Goal: Entertainment & Leisure: Browse casually

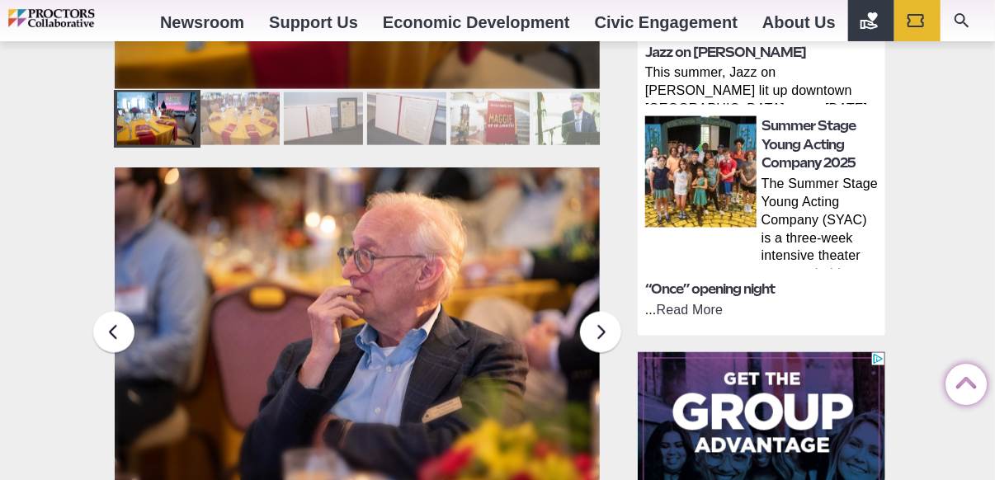
scroll to position [1072, 0]
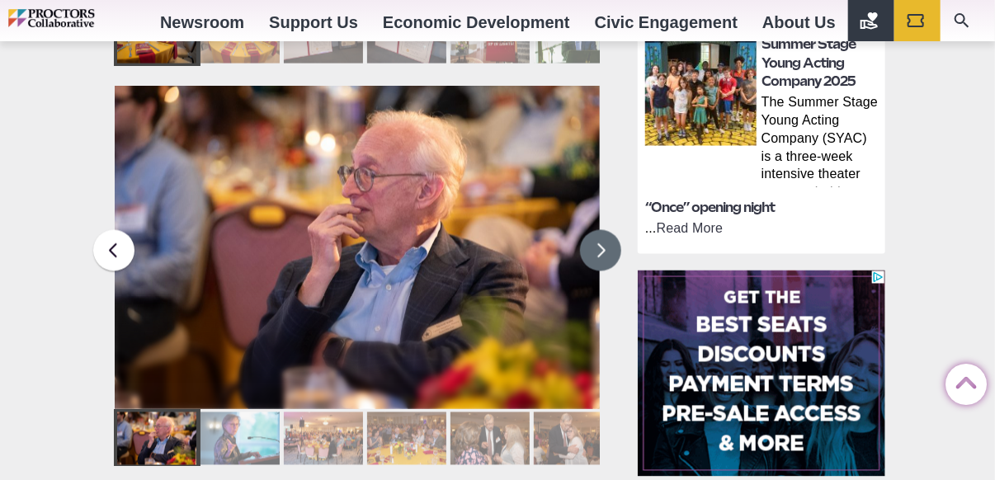
click at [598, 230] on button at bounding box center [600, 250] width 41 height 41
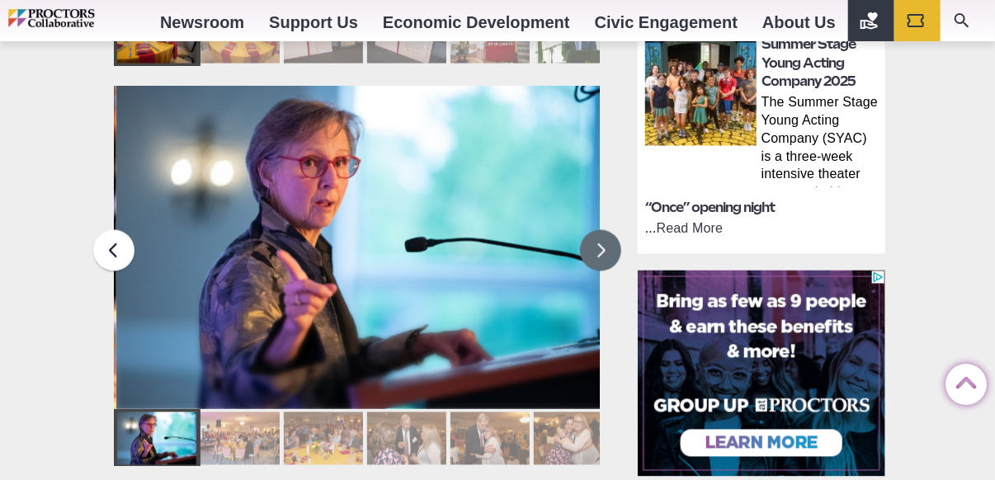
click at [597, 230] on button at bounding box center [600, 250] width 41 height 41
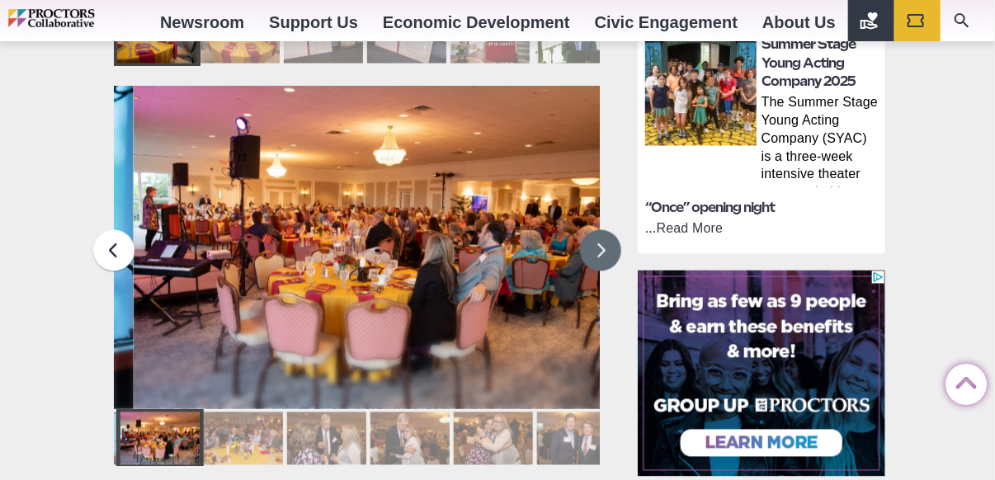
click at [597, 230] on button at bounding box center [600, 250] width 41 height 41
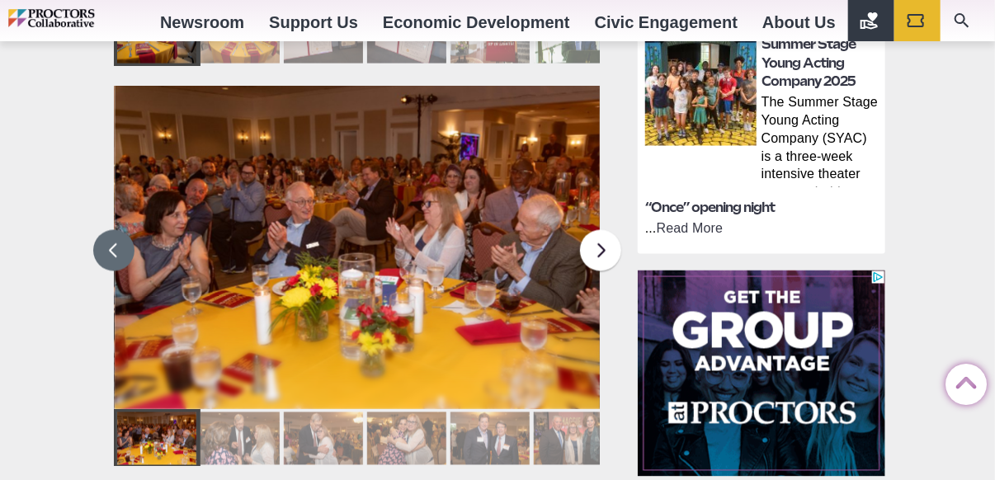
click at [118, 230] on button at bounding box center [113, 250] width 41 height 41
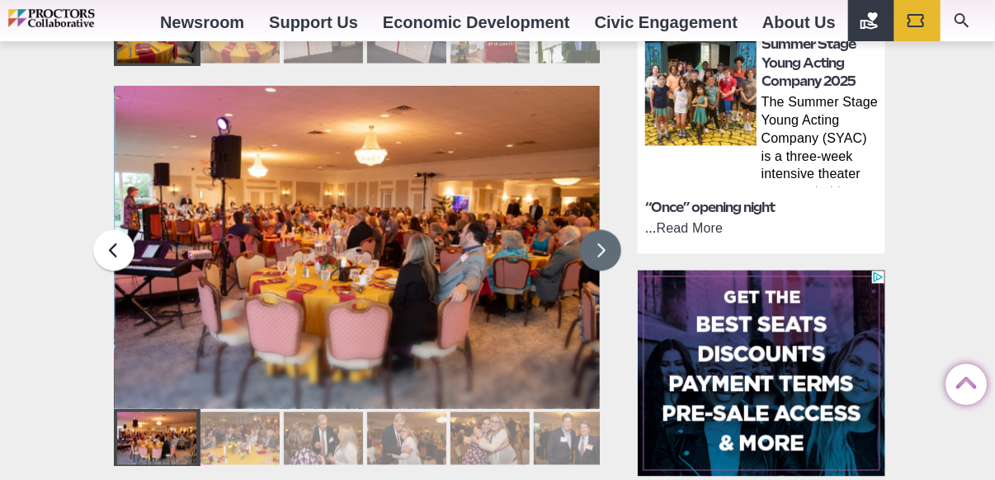
click at [593, 230] on button at bounding box center [600, 250] width 41 height 41
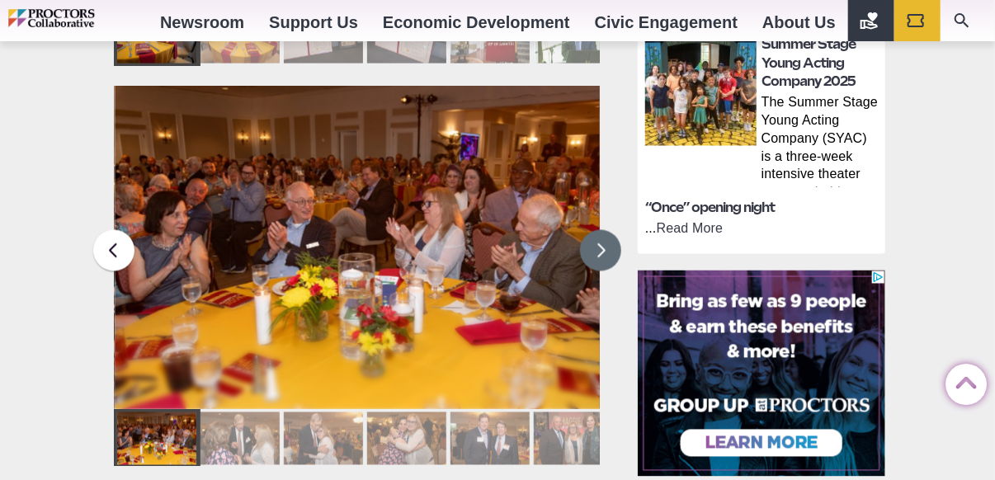
click at [593, 230] on button at bounding box center [600, 250] width 41 height 41
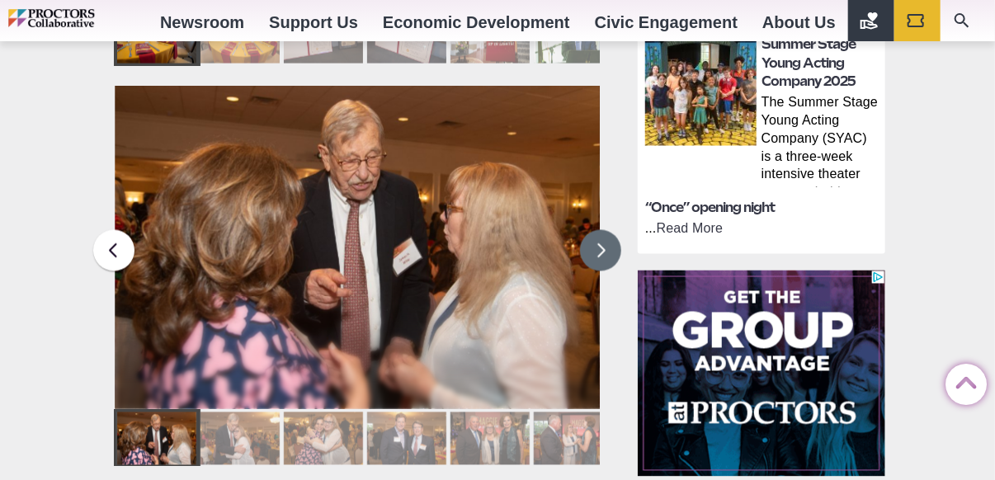
click at [593, 230] on button at bounding box center [600, 250] width 41 height 41
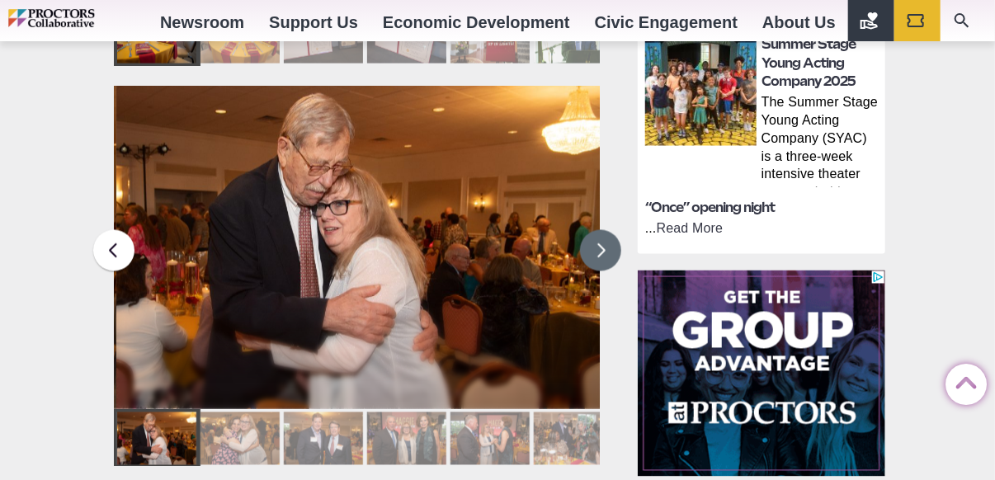
click at [593, 230] on button at bounding box center [600, 250] width 41 height 41
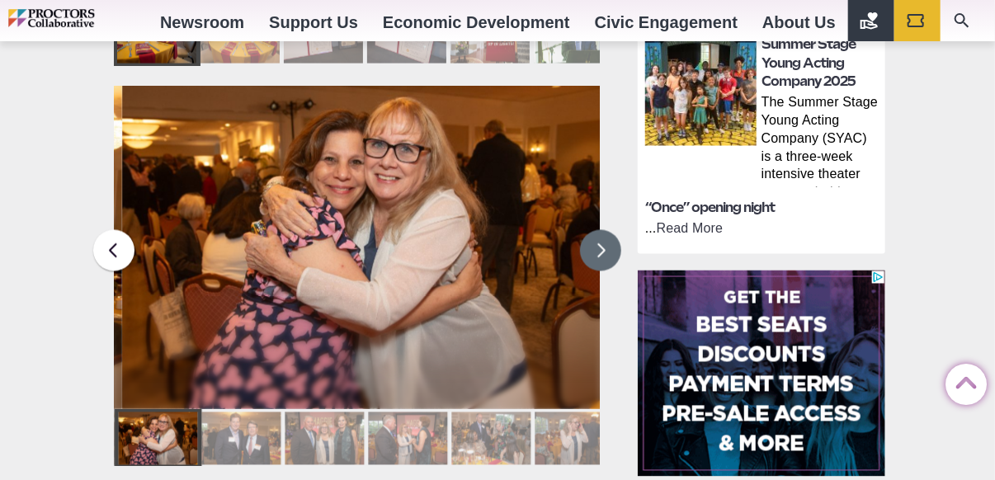
click at [593, 230] on button at bounding box center [600, 250] width 41 height 41
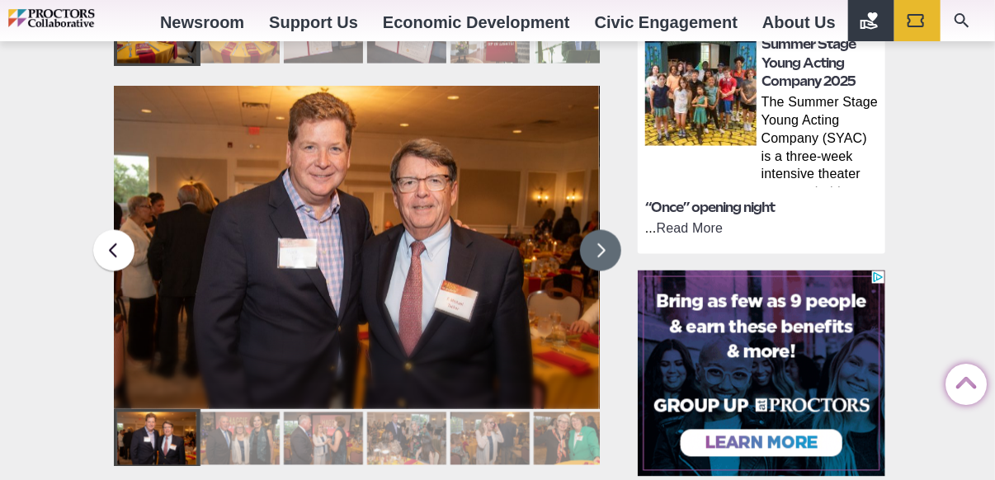
click at [593, 230] on button at bounding box center [600, 250] width 41 height 41
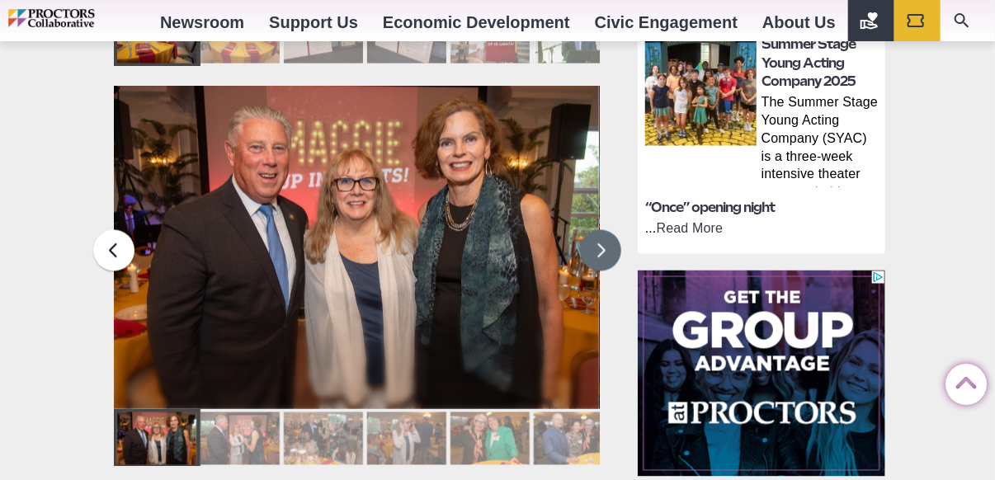
click at [593, 230] on button at bounding box center [600, 250] width 41 height 41
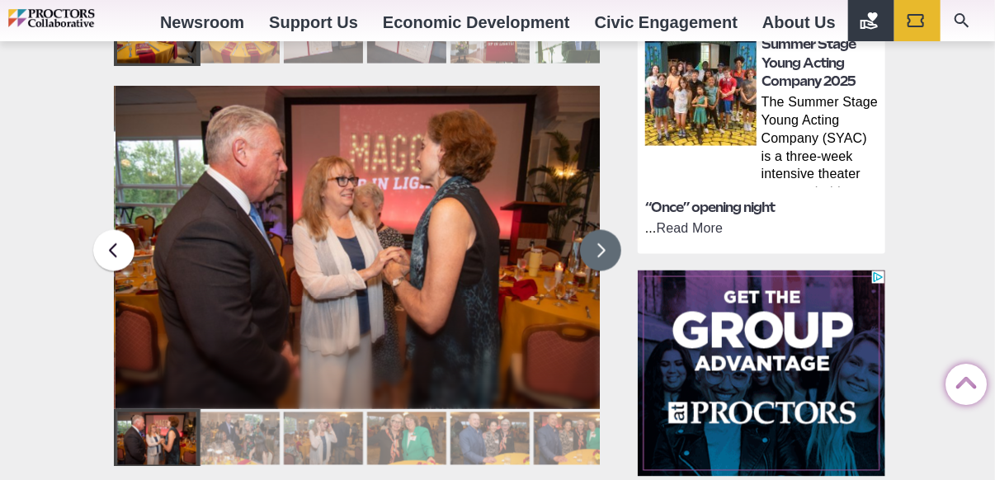
click at [593, 230] on button at bounding box center [600, 250] width 41 height 41
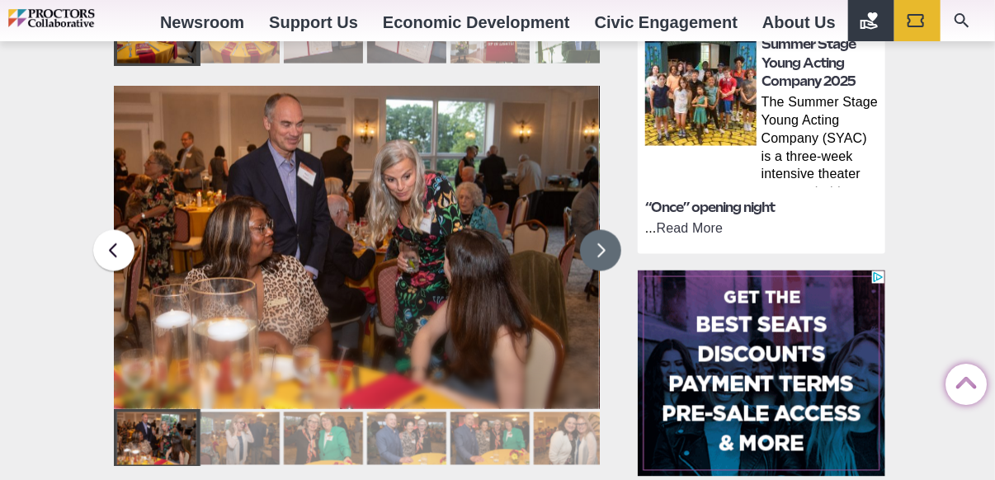
click at [593, 230] on button at bounding box center [600, 250] width 41 height 41
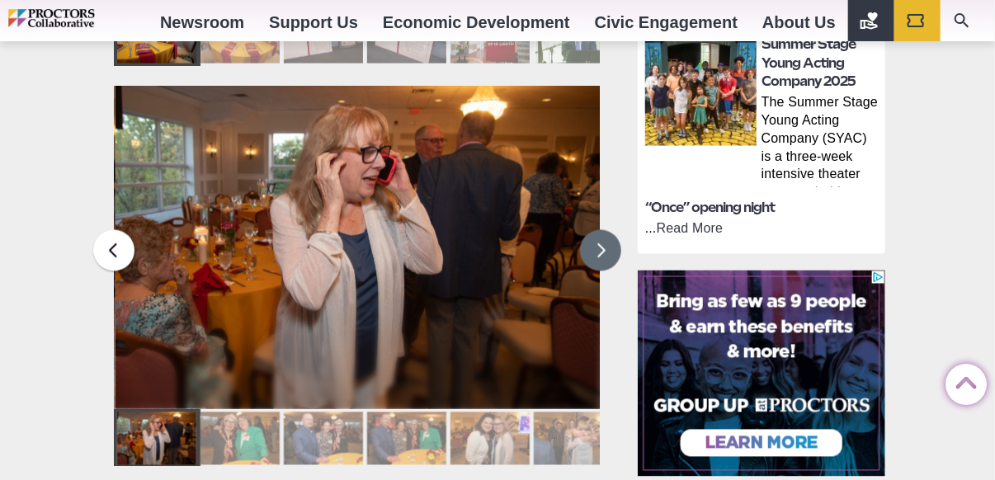
click at [593, 230] on button at bounding box center [600, 250] width 41 height 41
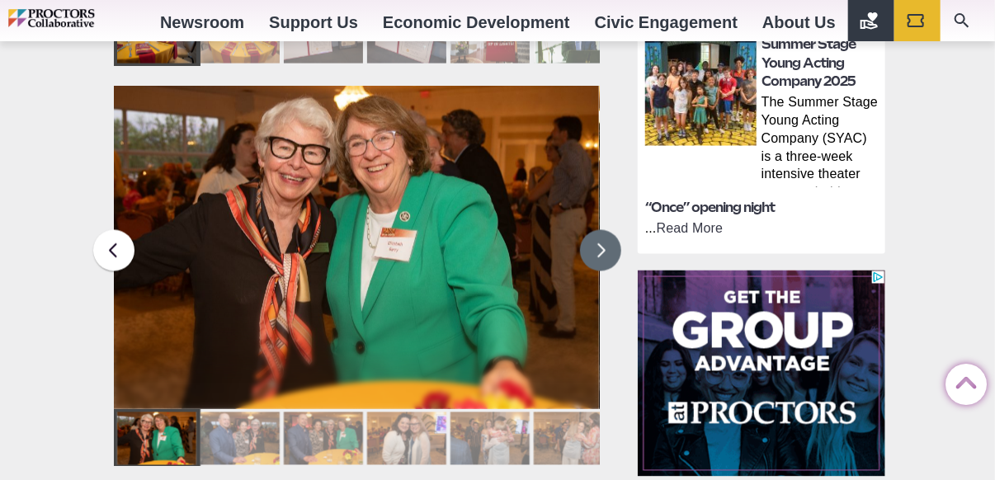
click at [593, 230] on button at bounding box center [600, 250] width 41 height 41
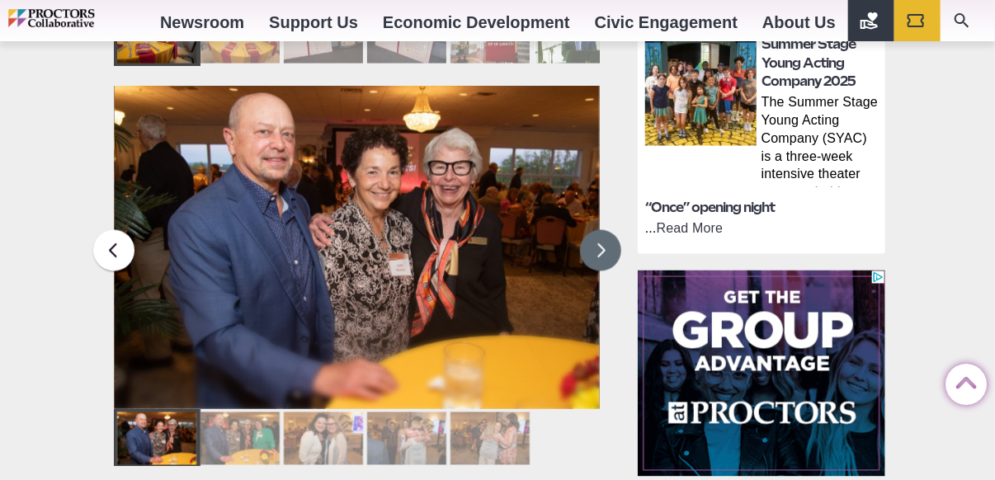
click at [593, 230] on button at bounding box center [600, 250] width 41 height 41
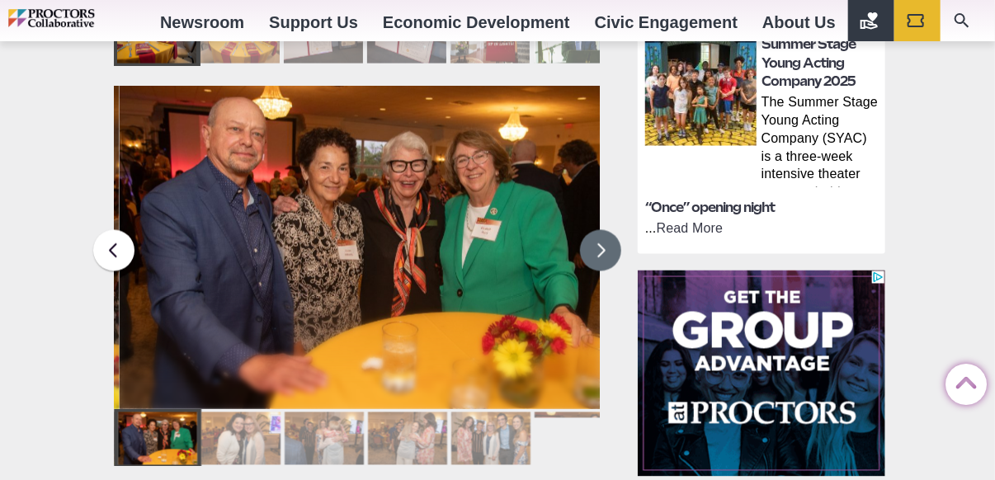
click at [593, 230] on button at bounding box center [600, 250] width 41 height 41
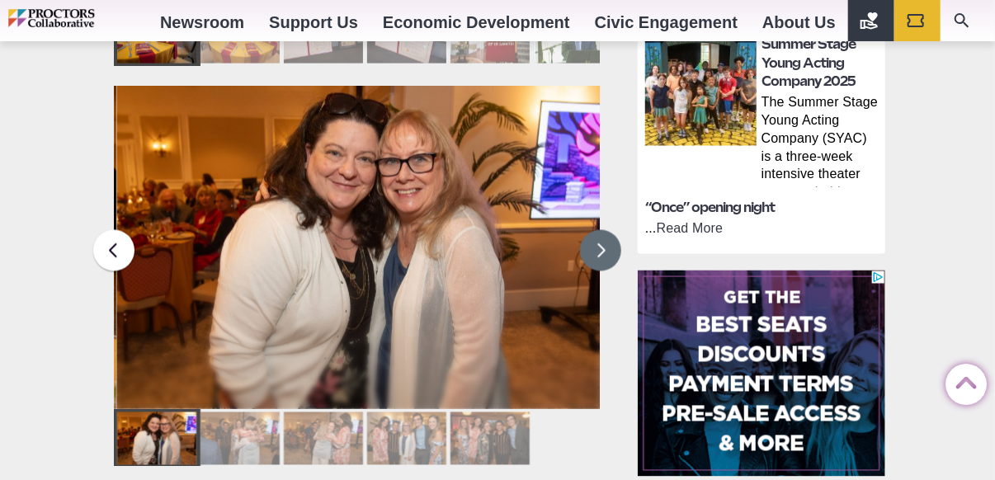
click at [593, 230] on button at bounding box center [600, 250] width 41 height 41
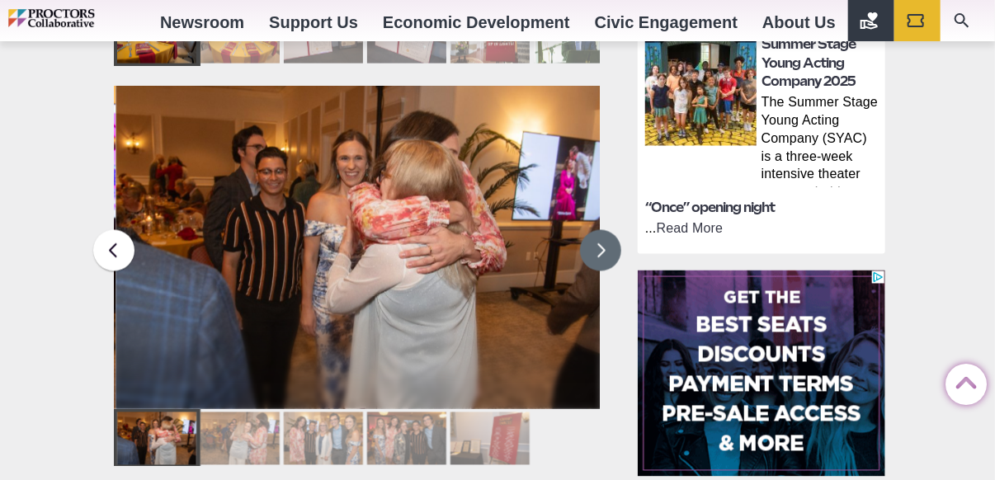
click at [593, 230] on button at bounding box center [600, 250] width 41 height 41
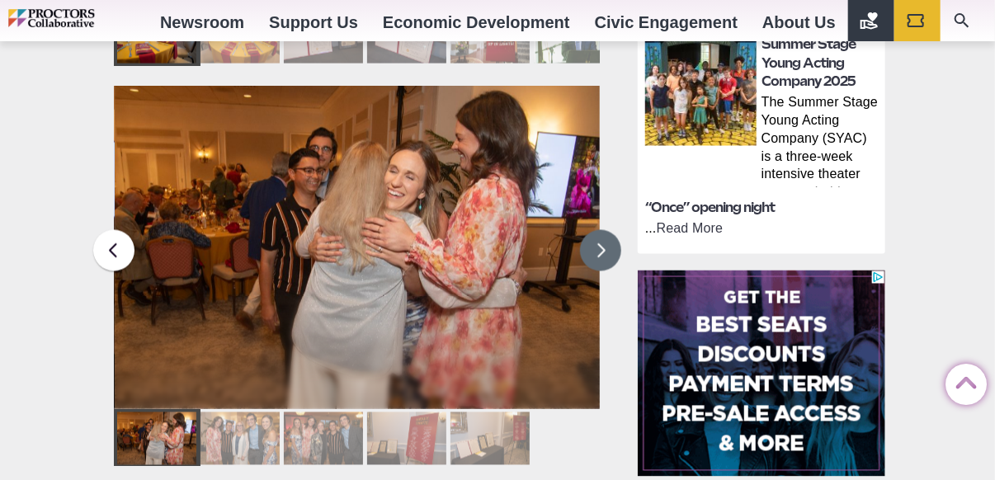
click at [593, 230] on button at bounding box center [600, 250] width 41 height 41
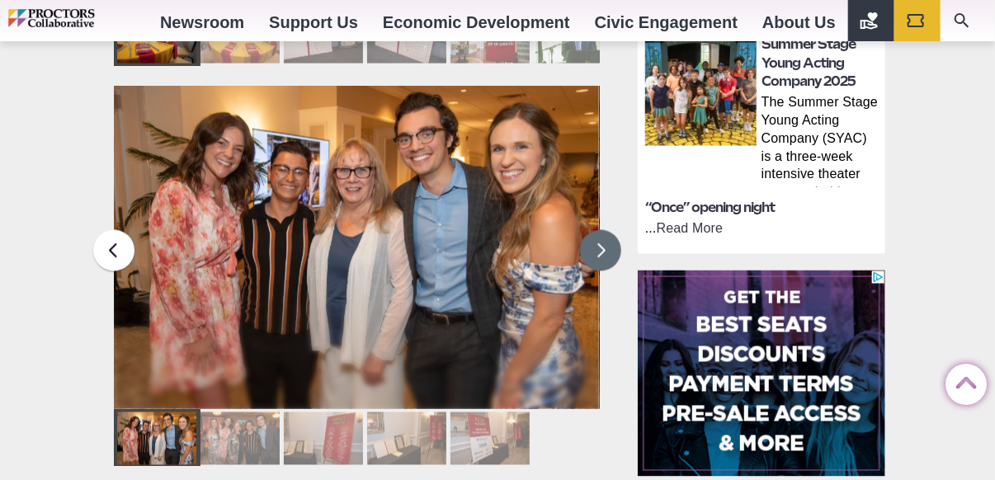
click at [593, 230] on button at bounding box center [600, 250] width 41 height 41
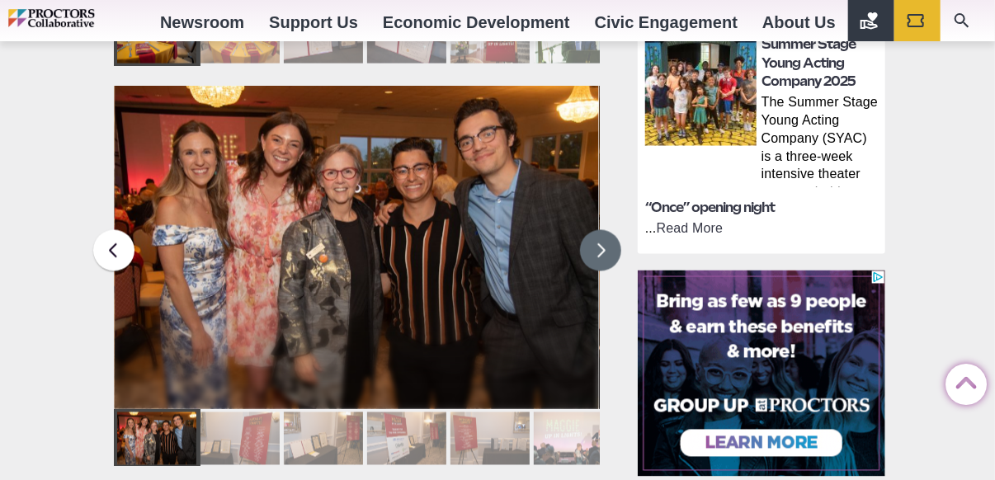
click at [593, 230] on button at bounding box center [600, 250] width 41 height 41
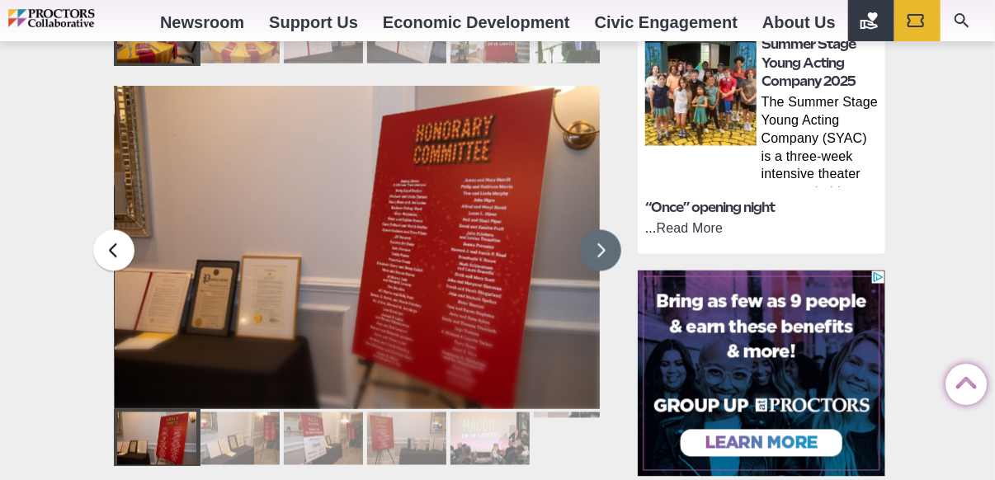
click at [593, 230] on button at bounding box center [600, 250] width 41 height 41
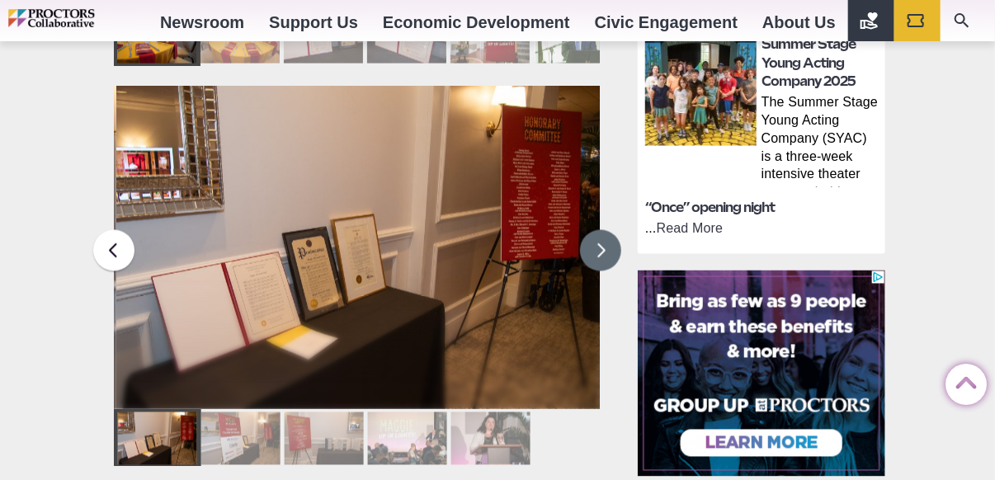
click at [593, 230] on button at bounding box center [600, 250] width 41 height 41
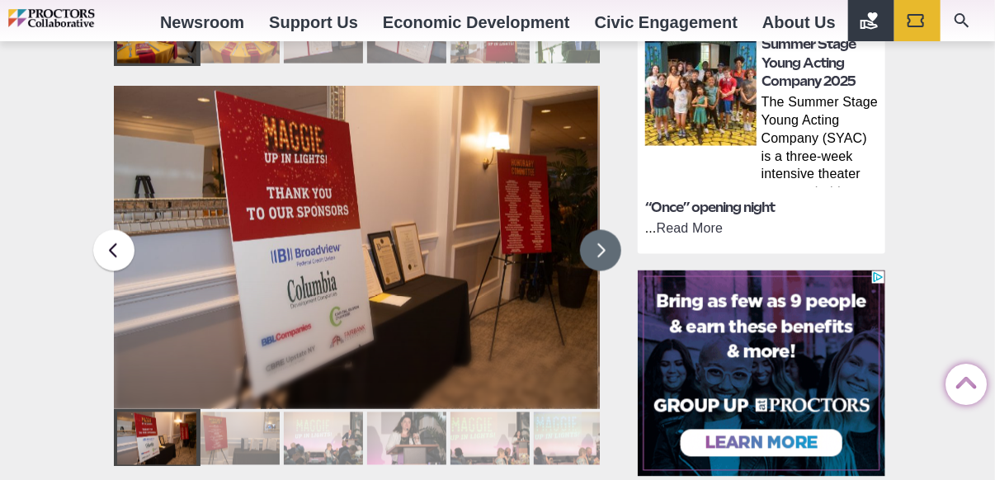
click at [593, 230] on button at bounding box center [600, 250] width 41 height 41
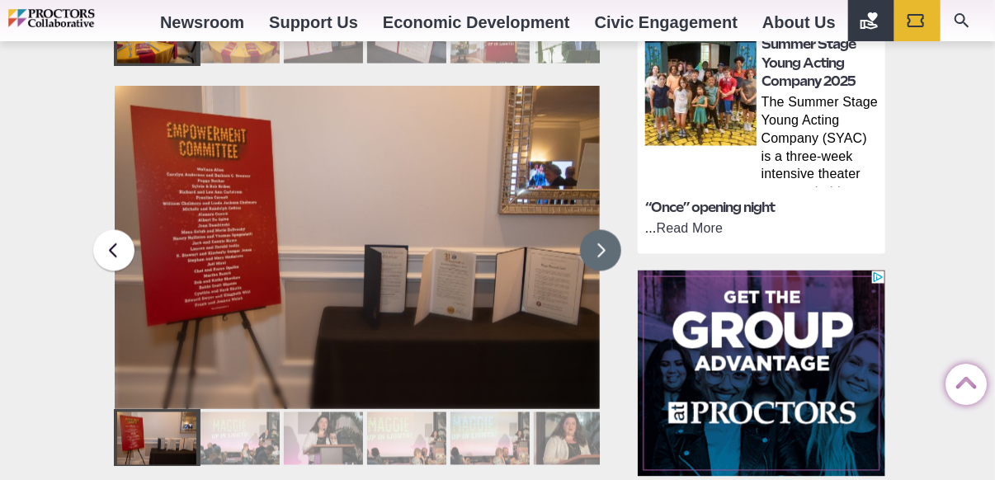
click at [593, 230] on button at bounding box center [600, 250] width 41 height 41
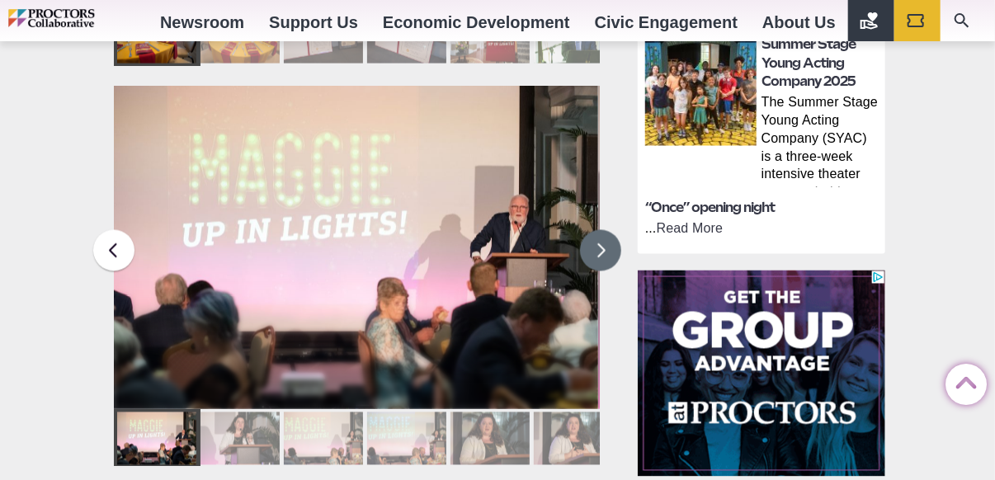
click at [593, 230] on button at bounding box center [600, 250] width 41 height 41
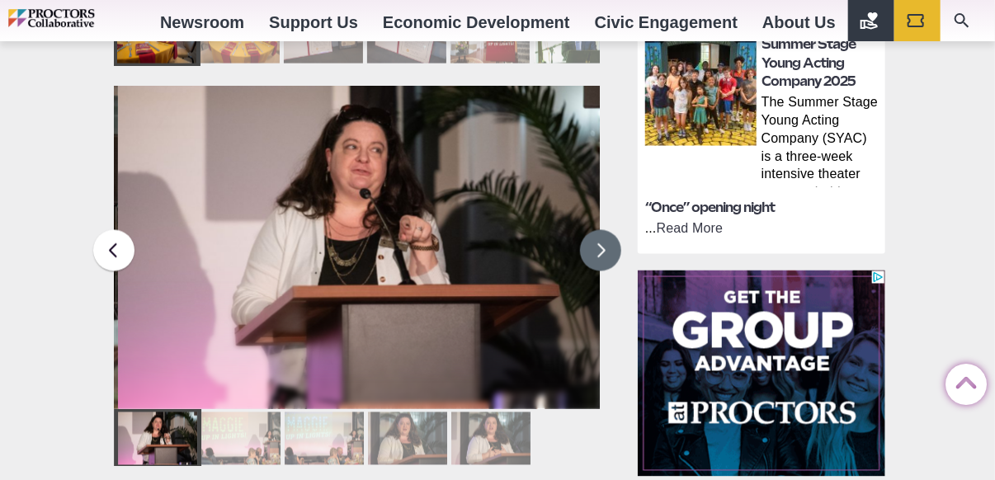
click at [593, 230] on button at bounding box center [600, 250] width 41 height 41
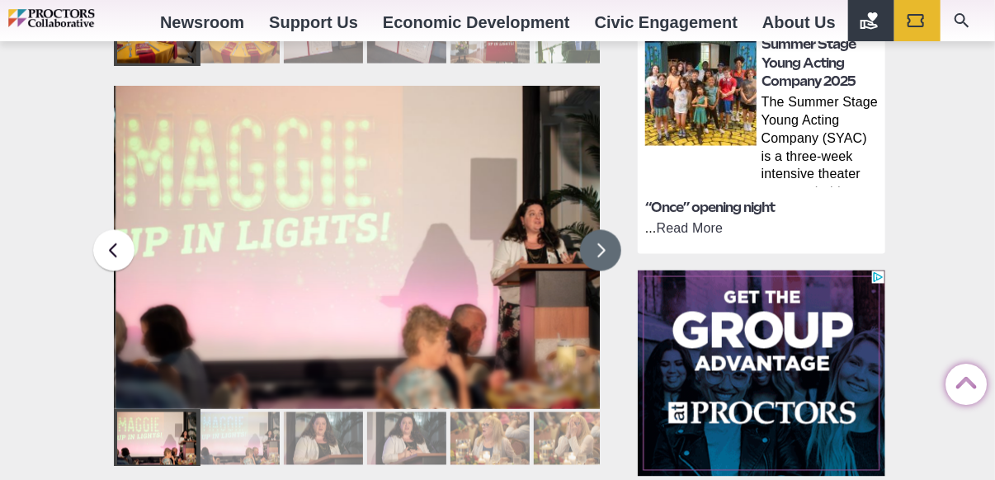
click at [593, 230] on button at bounding box center [600, 250] width 41 height 41
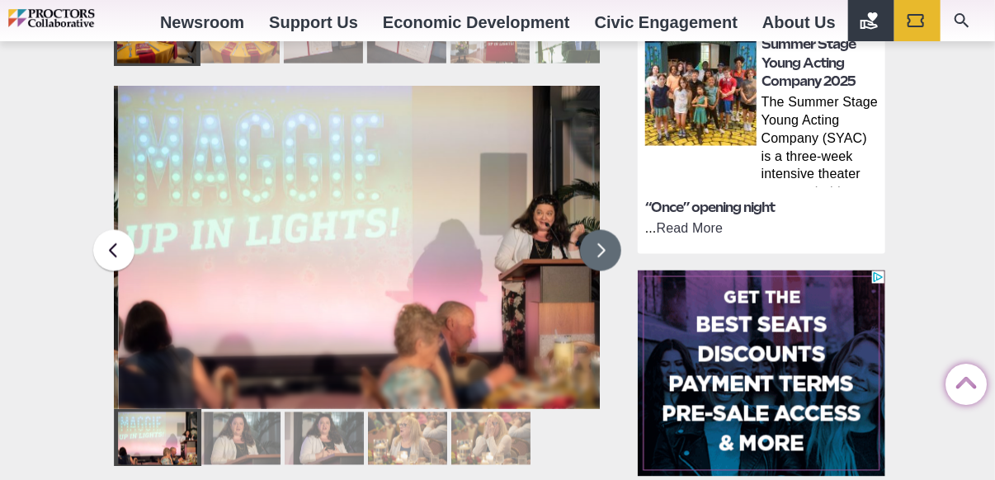
click at [593, 230] on button at bounding box center [600, 250] width 41 height 41
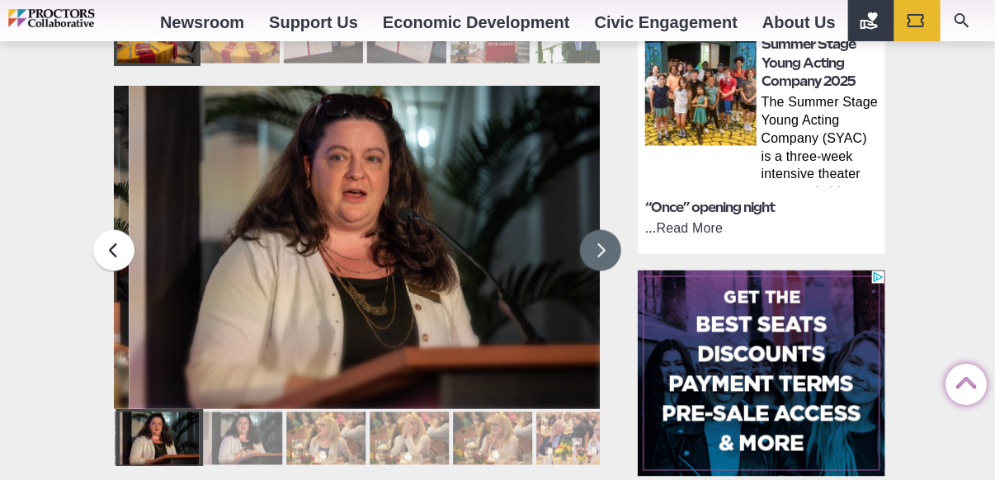
click at [593, 230] on button at bounding box center [600, 250] width 41 height 41
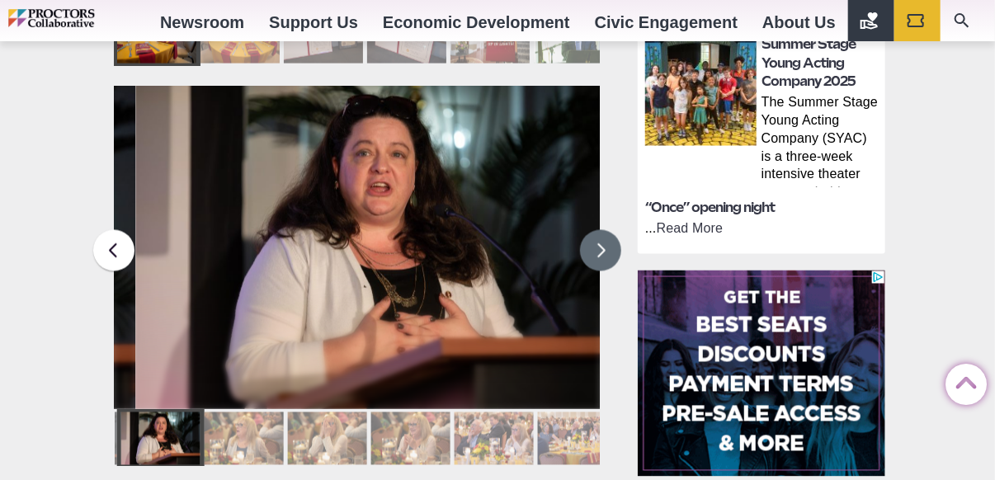
click at [593, 230] on button at bounding box center [600, 250] width 41 height 41
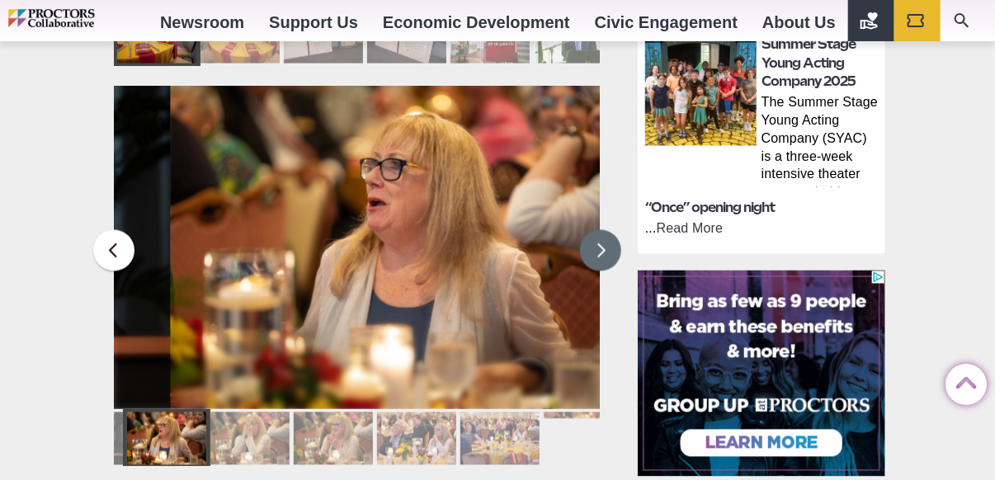
click at [593, 230] on button at bounding box center [600, 250] width 41 height 41
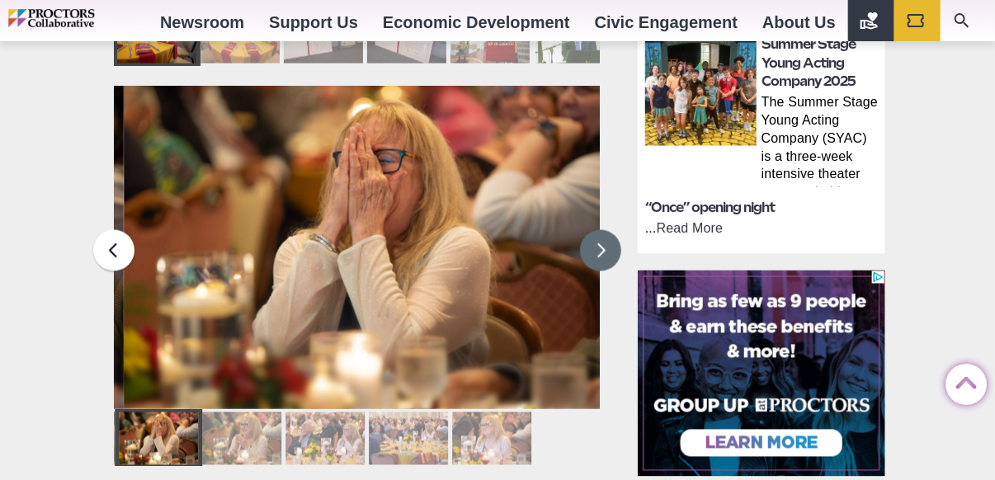
click at [593, 230] on button at bounding box center [600, 250] width 41 height 41
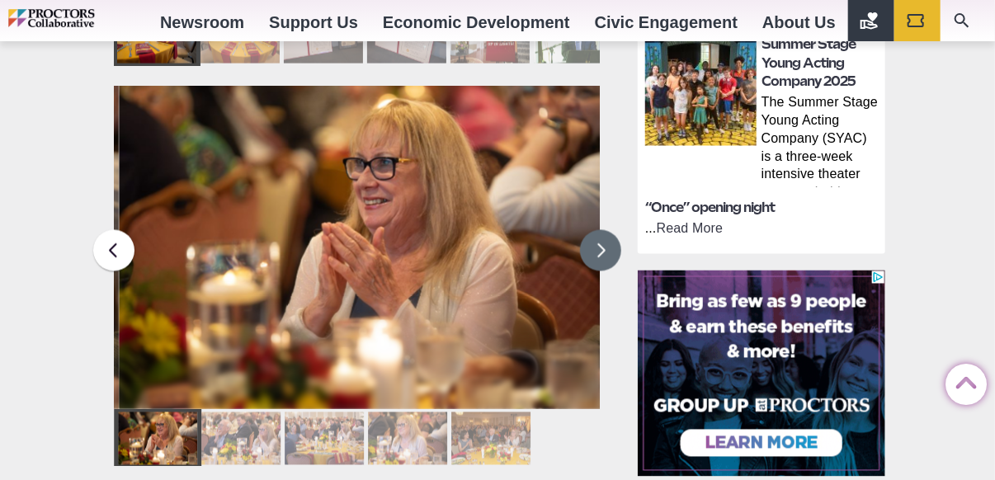
click at [593, 230] on button at bounding box center [600, 250] width 41 height 41
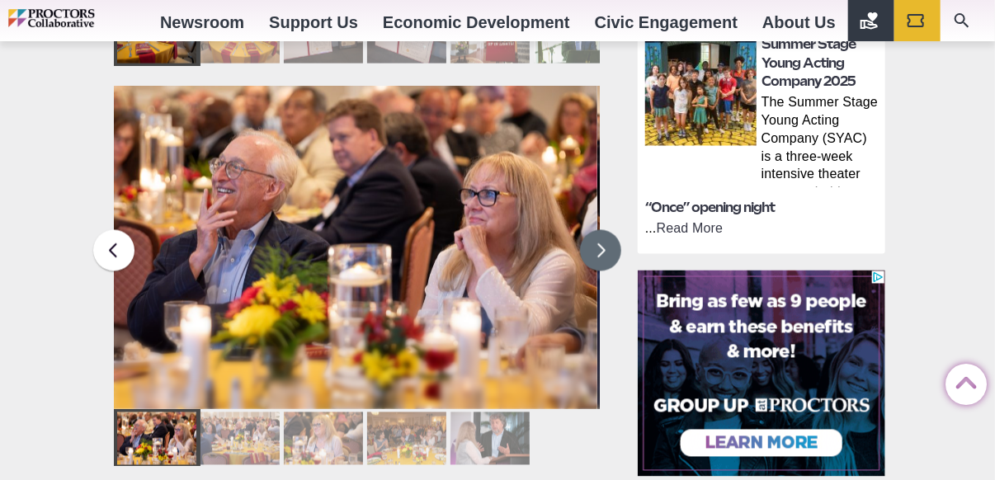
click at [593, 230] on button at bounding box center [600, 250] width 41 height 41
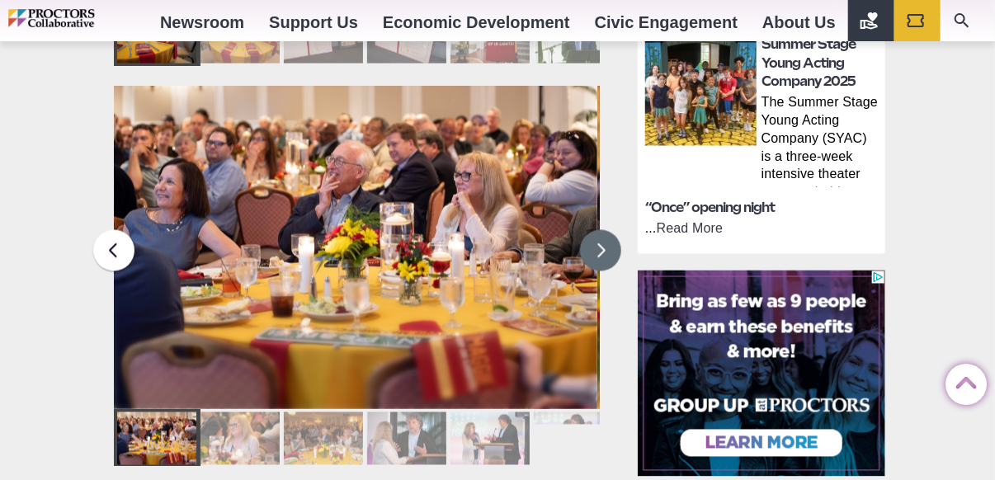
click at [593, 230] on button at bounding box center [600, 250] width 41 height 41
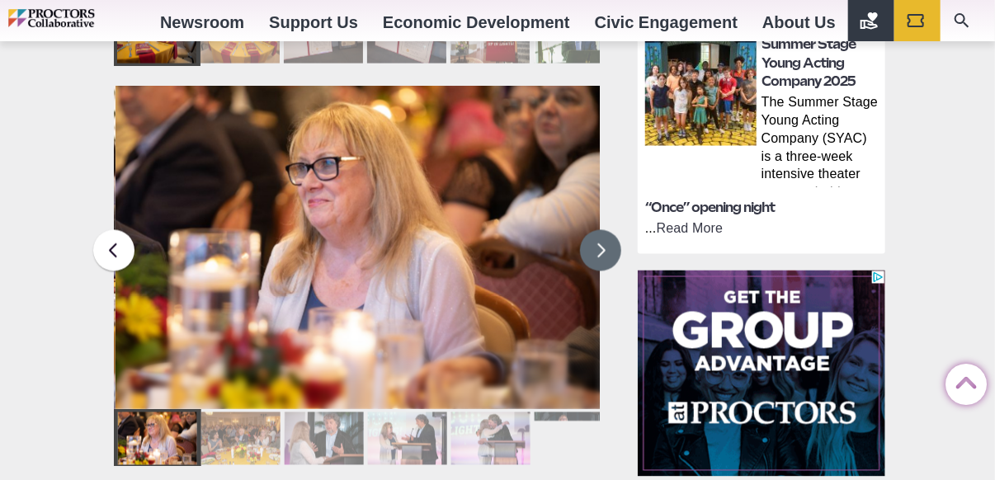
click at [593, 230] on button at bounding box center [600, 250] width 41 height 41
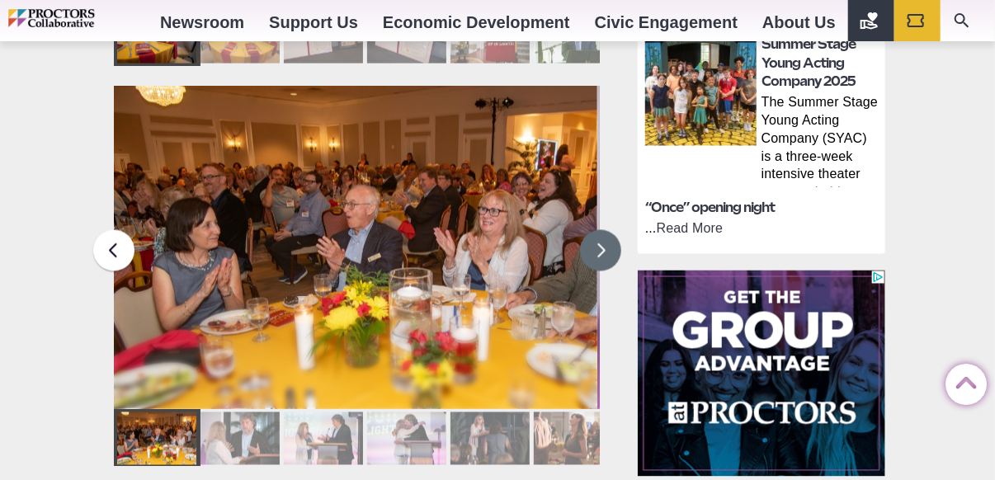
click at [593, 230] on button at bounding box center [600, 250] width 41 height 41
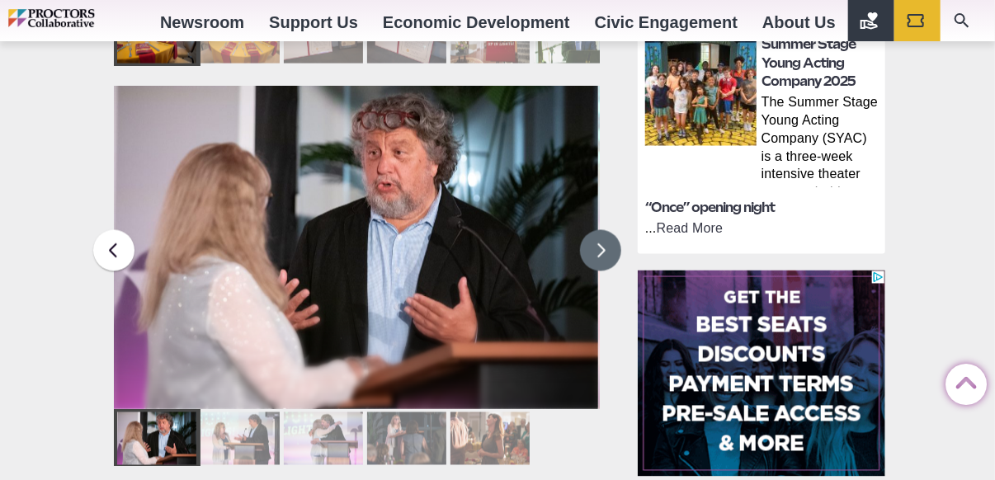
click at [593, 230] on button at bounding box center [600, 250] width 41 height 41
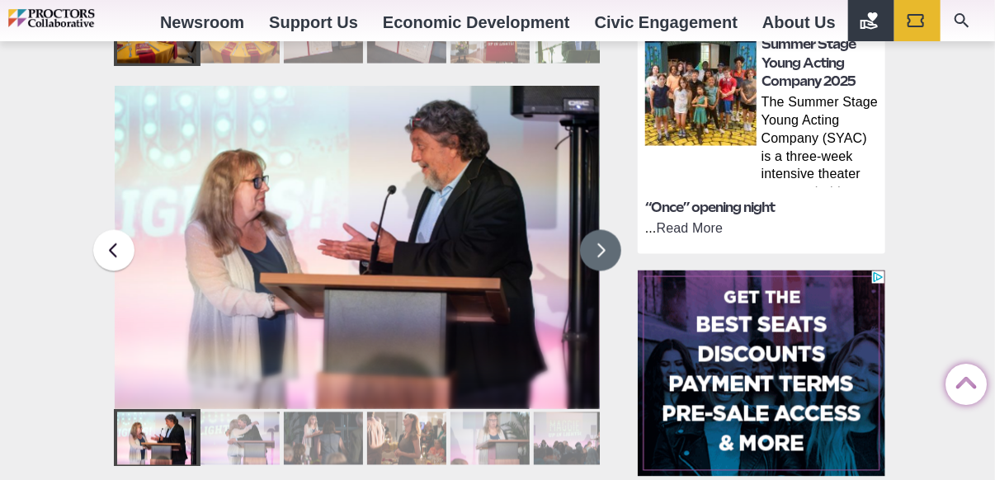
click at [593, 230] on button at bounding box center [600, 250] width 41 height 41
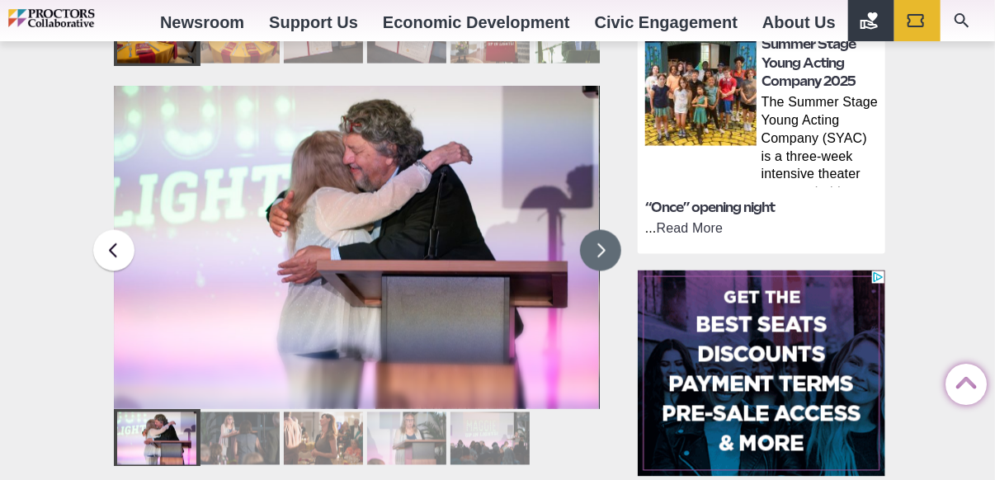
click at [593, 230] on button at bounding box center [600, 250] width 41 height 41
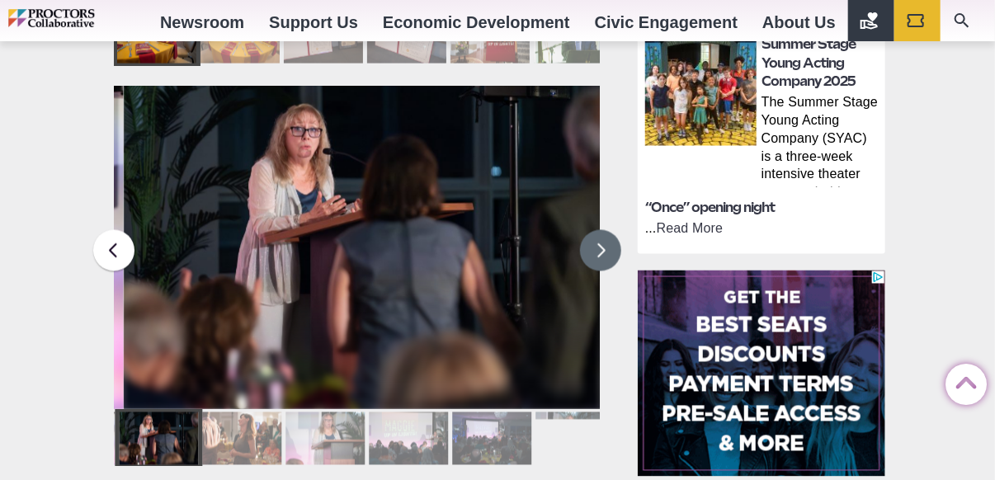
click at [592, 230] on button at bounding box center [600, 250] width 41 height 41
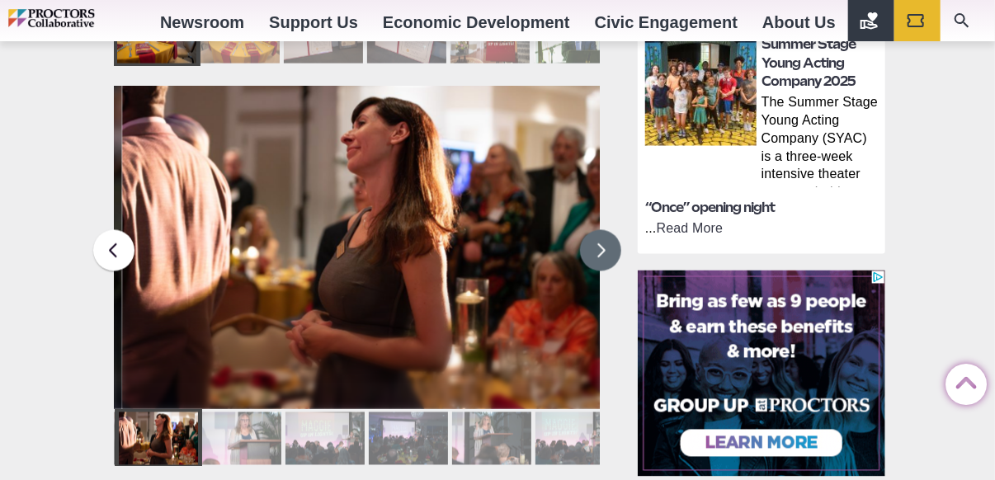
click at [592, 230] on button at bounding box center [600, 250] width 41 height 41
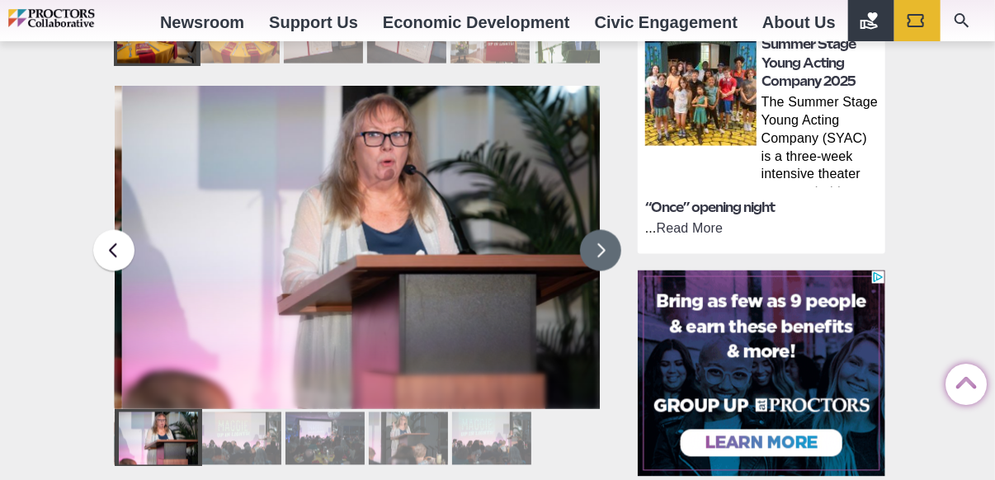
click at [592, 230] on button at bounding box center [600, 250] width 41 height 41
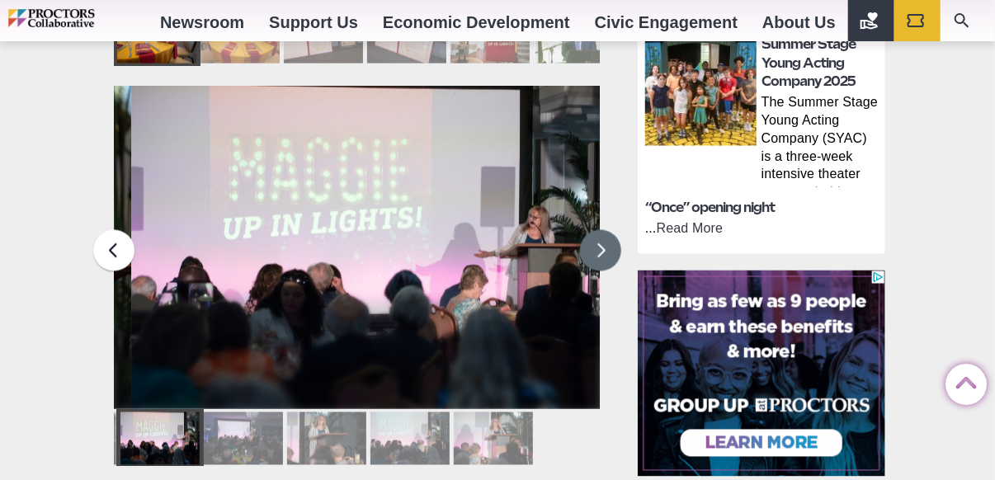
click at [592, 230] on button at bounding box center [600, 250] width 41 height 41
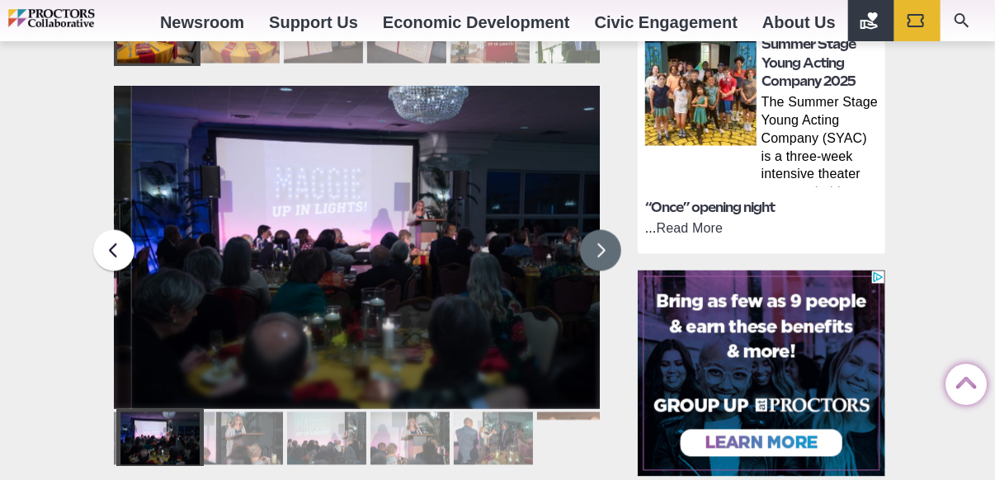
click at [592, 230] on button at bounding box center [600, 250] width 41 height 41
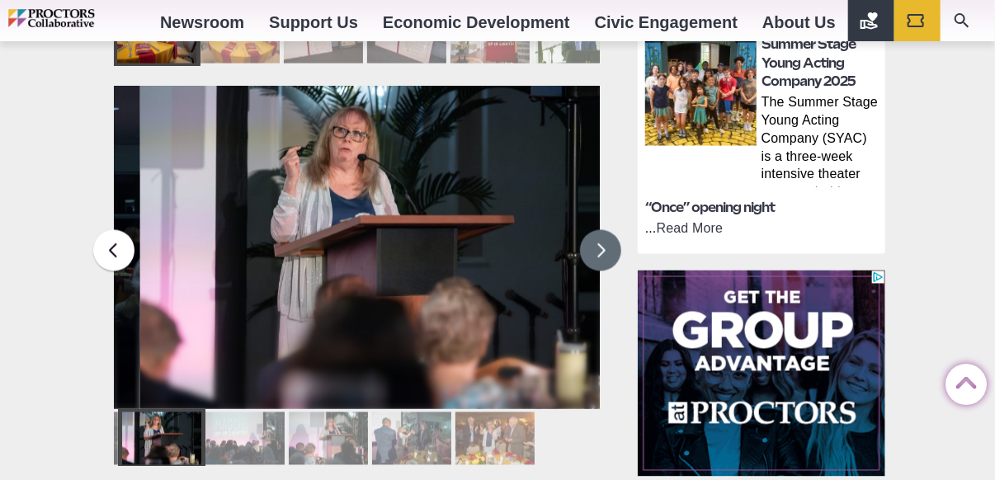
click at [592, 230] on button at bounding box center [600, 250] width 41 height 41
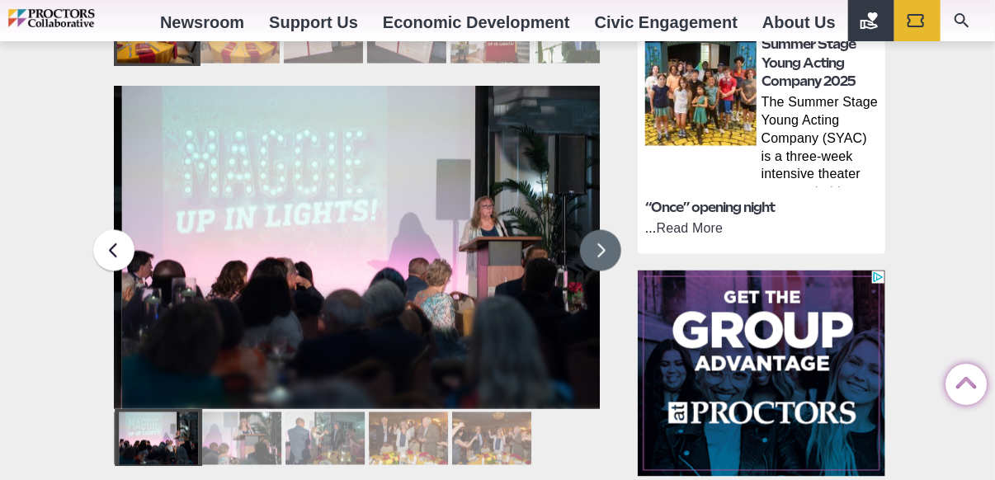
click at [592, 230] on button at bounding box center [600, 250] width 41 height 41
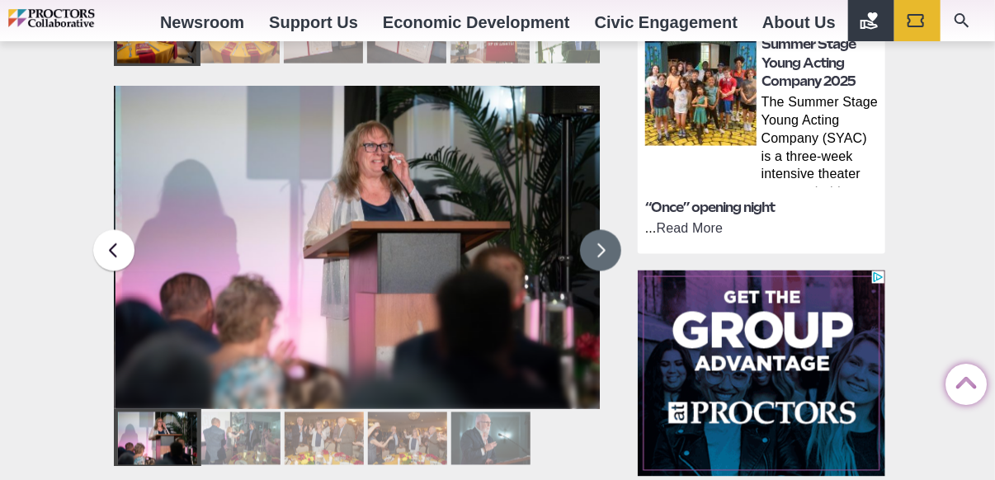
click at [592, 230] on button at bounding box center [600, 250] width 41 height 41
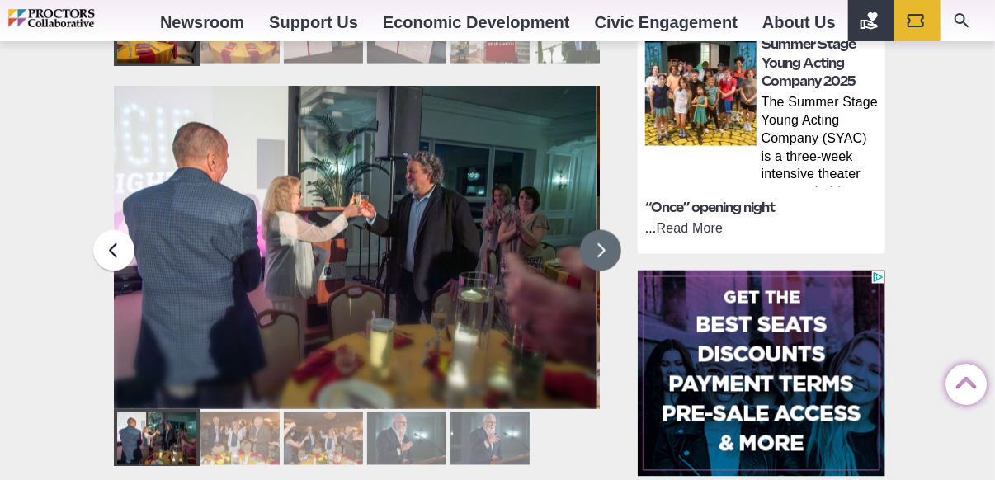
click at [592, 230] on button at bounding box center [600, 250] width 41 height 41
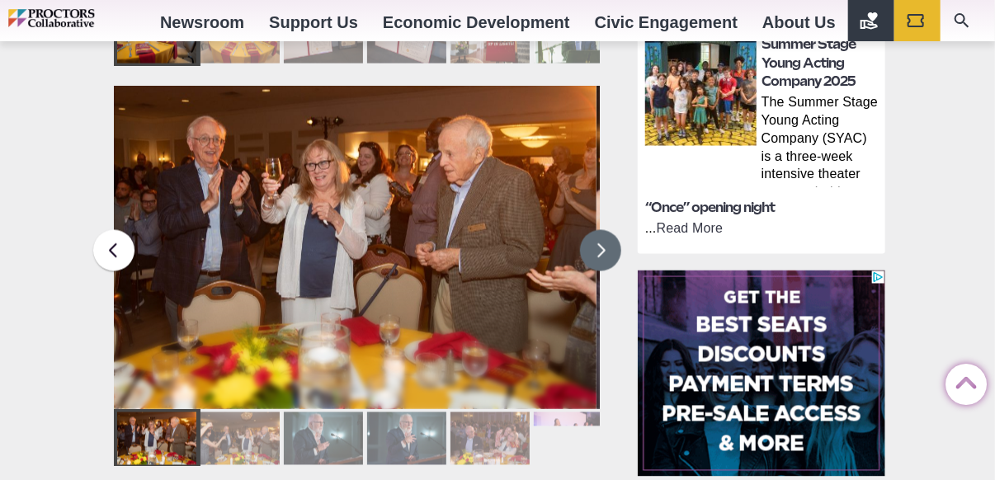
click at [592, 230] on button at bounding box center [600, 250] width 41 height 41
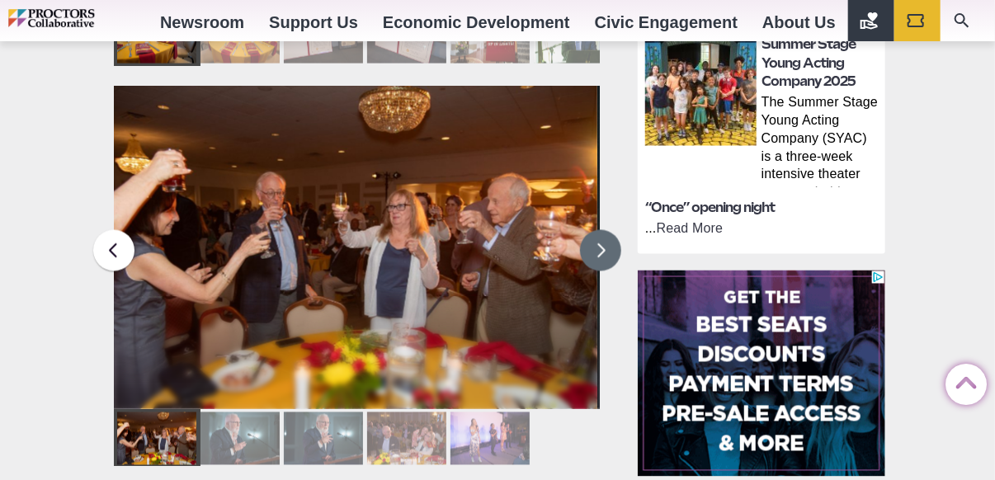
click at [592, 230] on button at bounding box center [600, 250] width 41 height 41
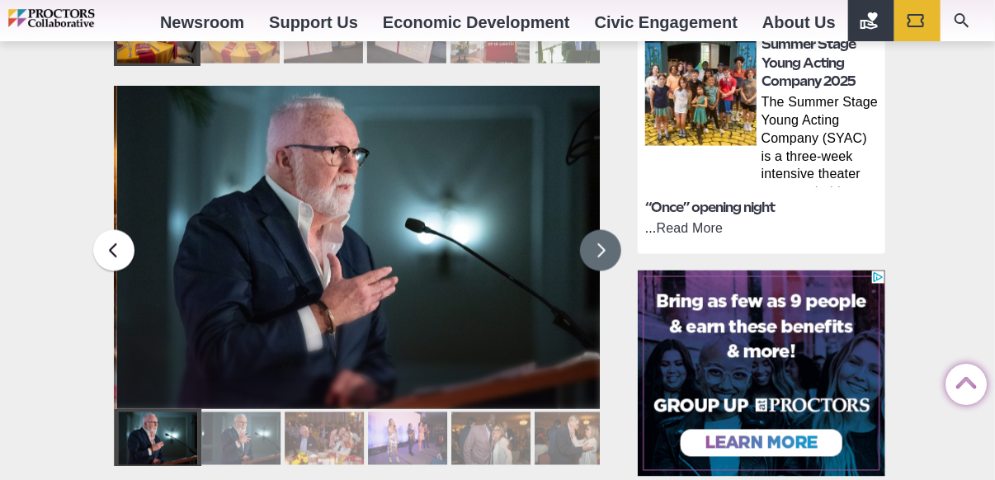
click at [592, 230] on button at bounding box center [600, 250] width 41 height 41
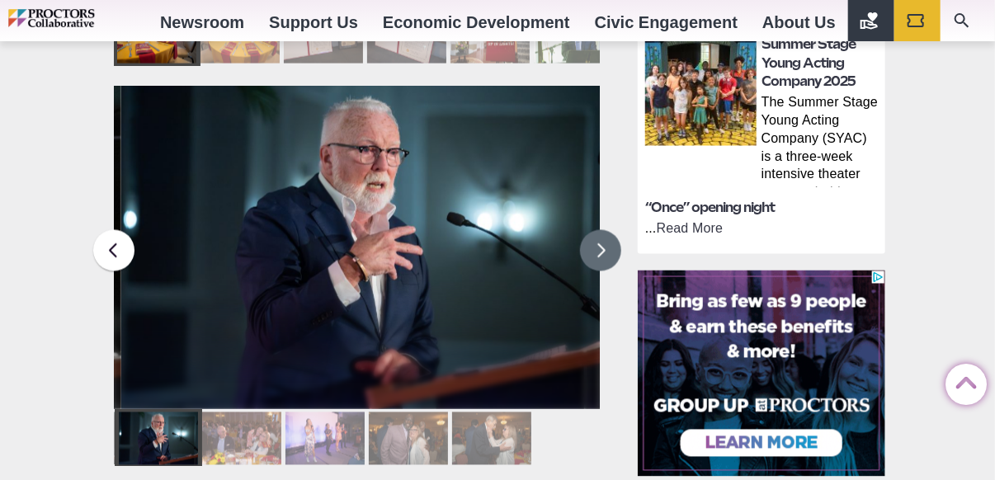
click at [592, 230] on button at bounding box center [600, 250] width 41 height 41
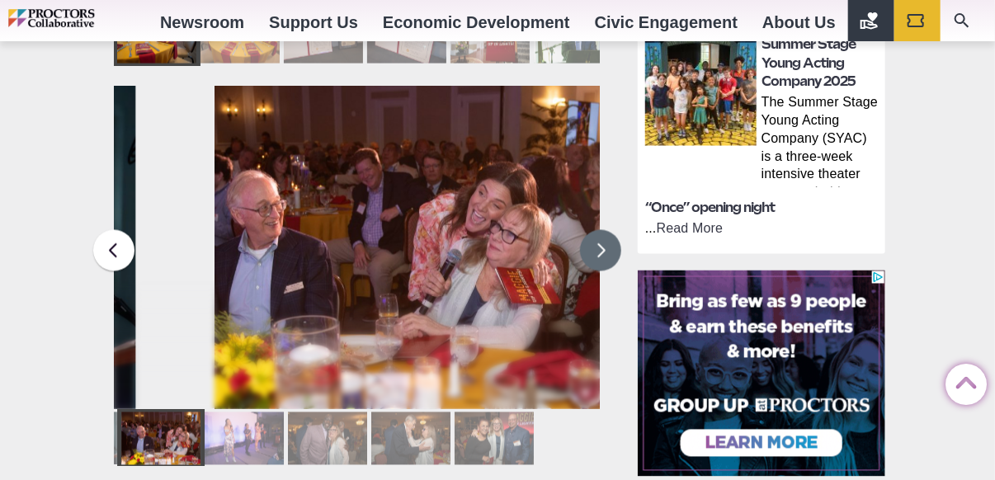
click at [592, 230] on button at bounding box center [600, 250] width 41 height 41
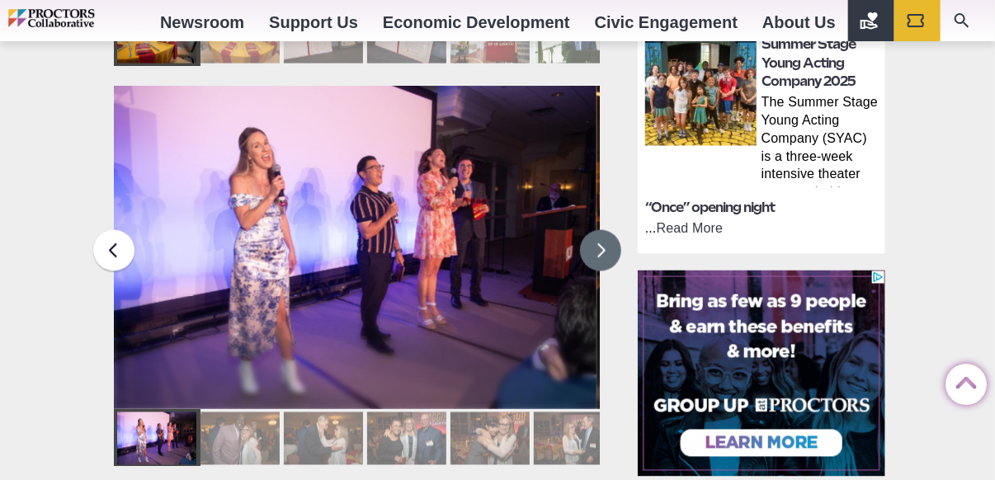
click at [592, 230] on button at bounding box center [600, 250] width 41 height 41
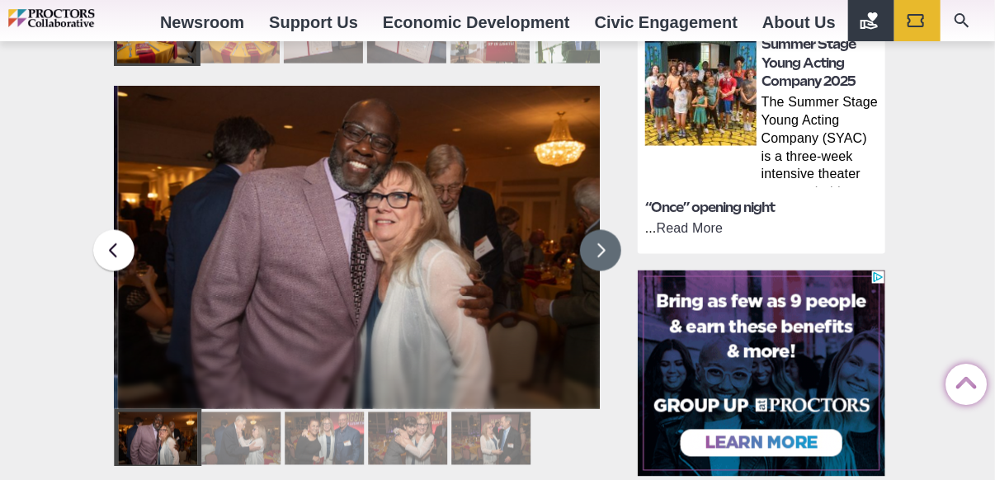
click at [592, 230] on button at bounding box center [600, 250] width 41 height 41
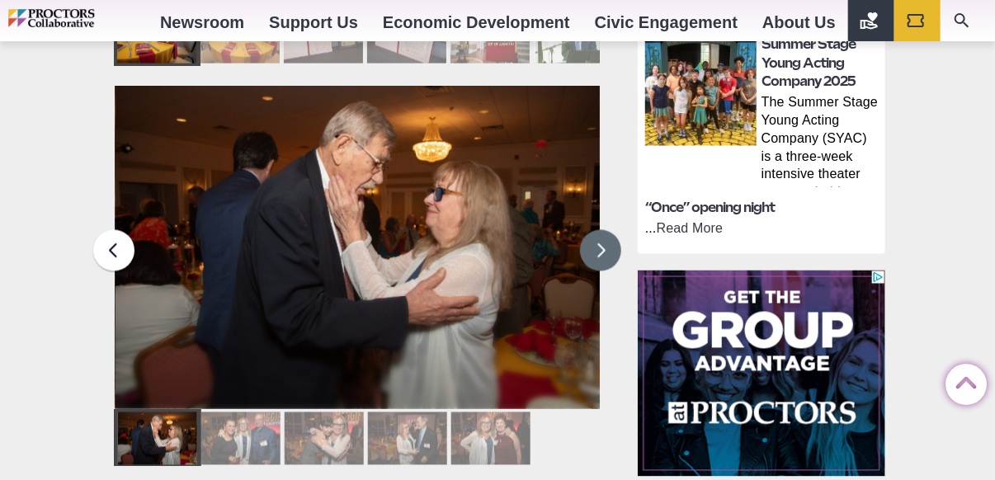
click at [592, 230] on button at bounding box center [600, 250] width 41 height 41
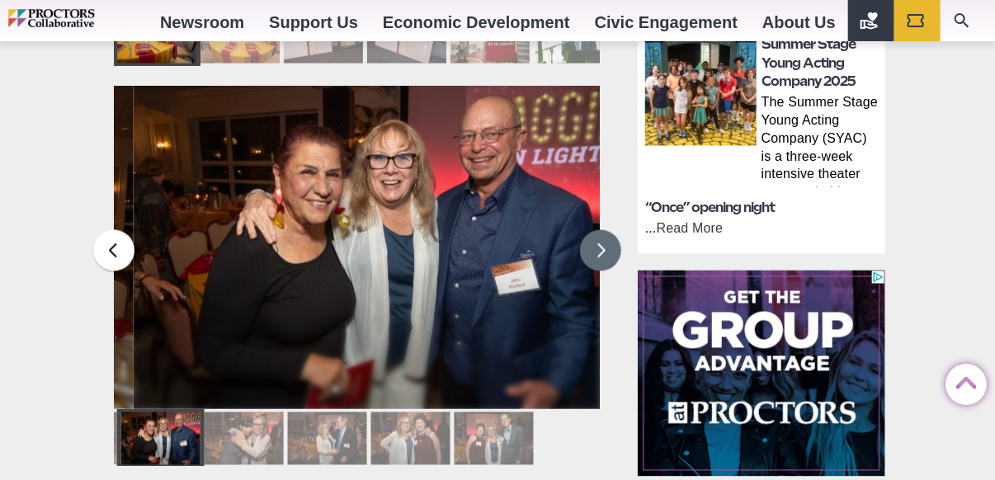
click at [592, 230] on button at bounding box center [600, 250] width 41 height 41
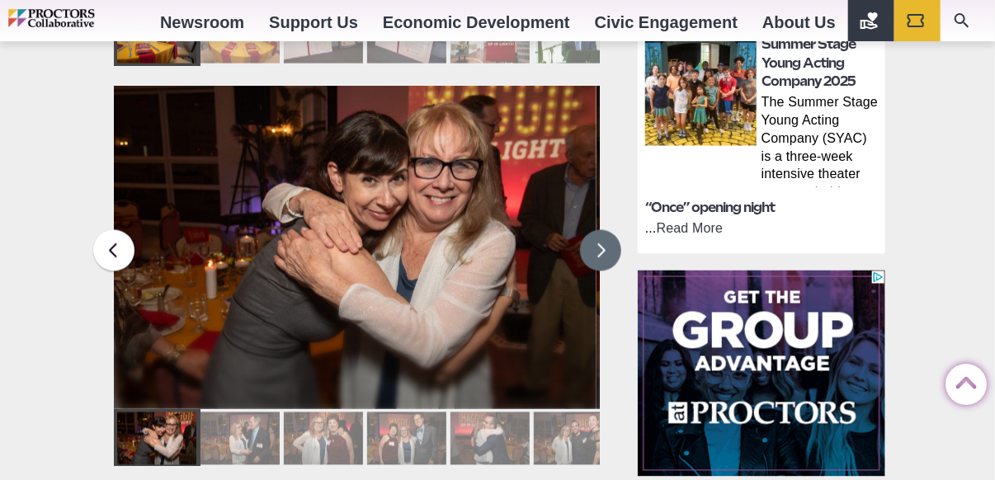
click at [592, 230] on button at bounding box center [600, 250] width 41 height 41
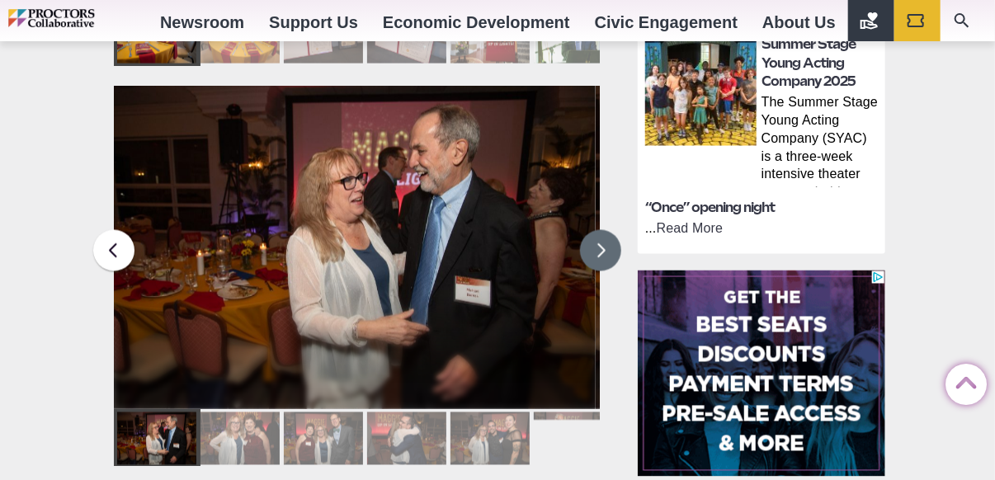
click at [125, 242] on img at bounding box center [353, 247] width 485 height 323
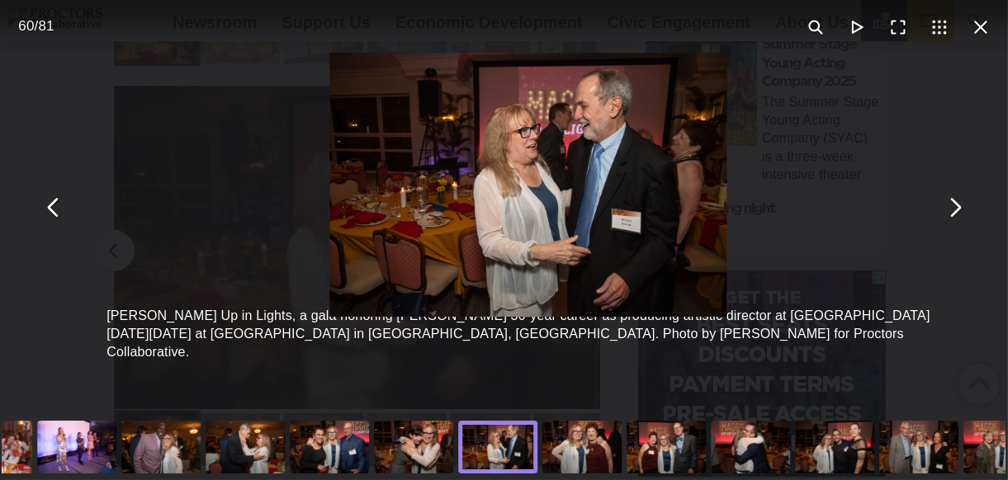
click at [121, 236] on div "[PERSON_NAME] Up in Lights, a gala honoring [PERSON_NAME] 30-year career as pro…" at bounding box center [528, 207] width 1008 height 414
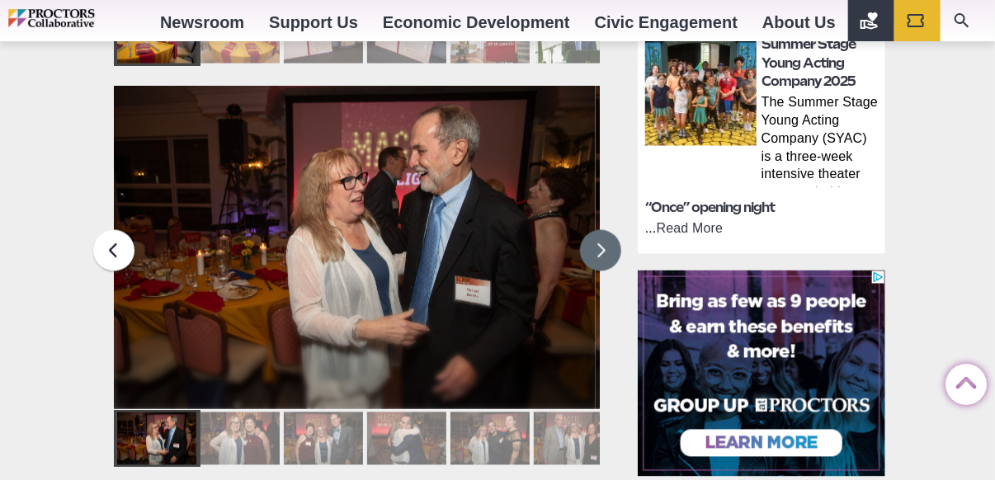
click at [598, 230] on button at bounding box center [600, 250] width 41 height 41
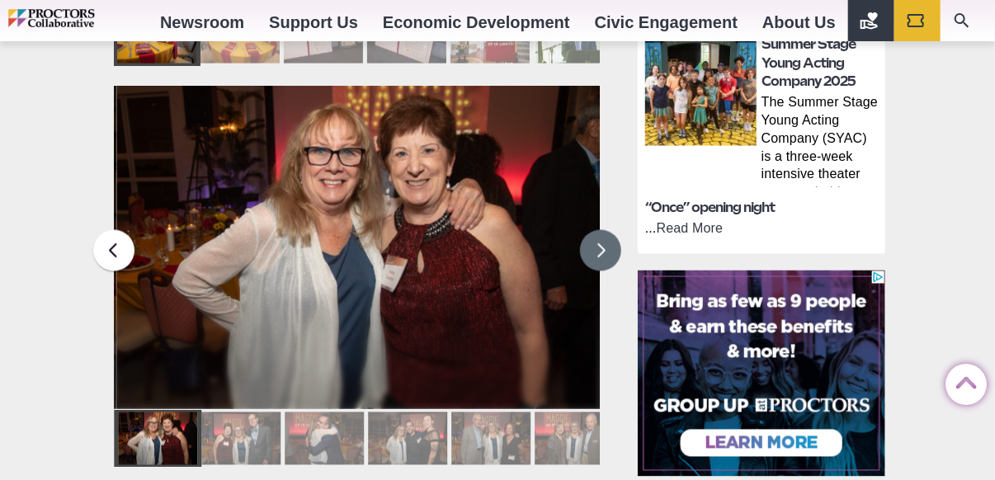
click at [598, 230] on button at bounding box center [600, 250] width 41 height 41
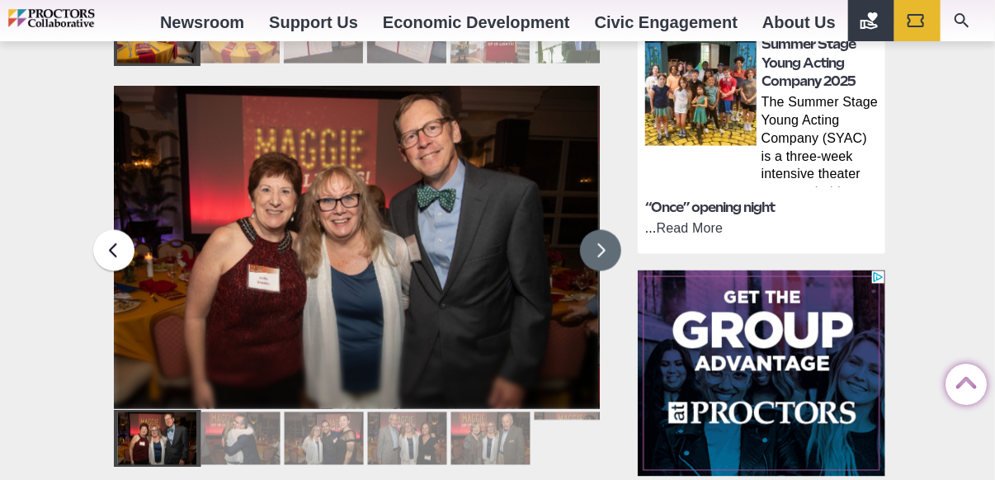
click at [598, 230] on button at bounding box center [600, 250] width 41 height 41
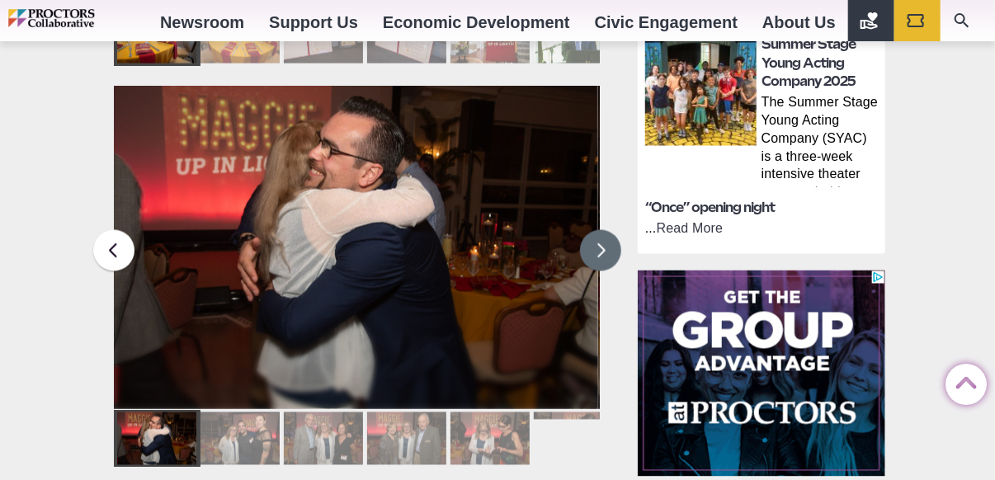
click at [597, 230] on button at bounding box center [600, 250] width 41 height 41
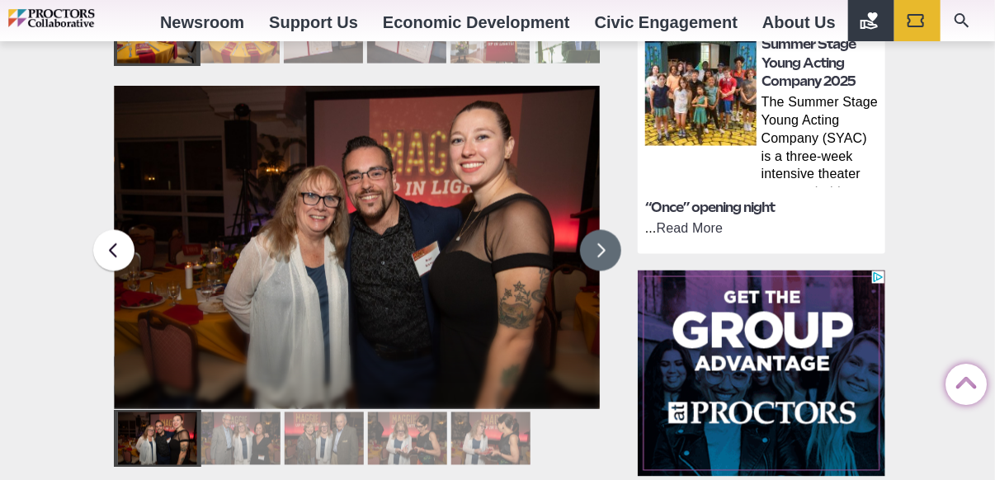
click at [597, 230] on button at bounding box center [600, 250] width 41 height 41
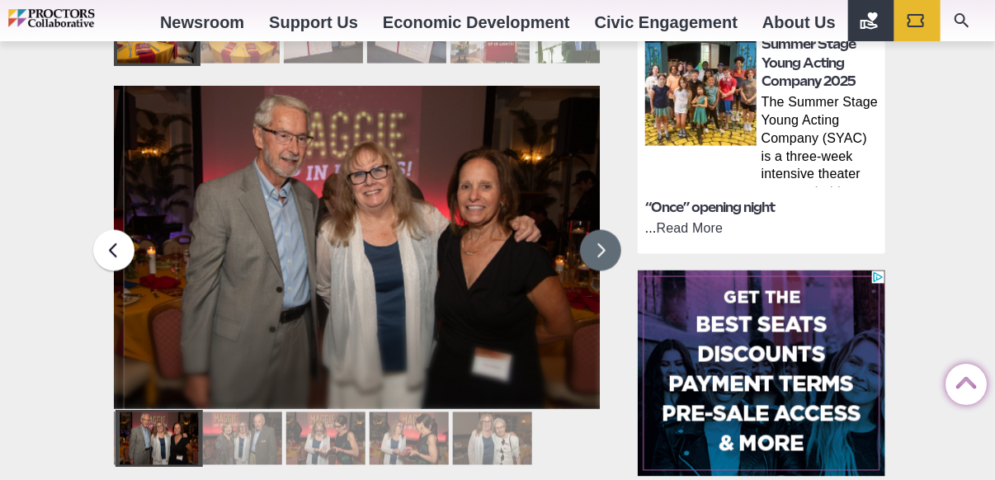
click at [597, 230] on button at bounding box center [600, 250] width 41 height 41
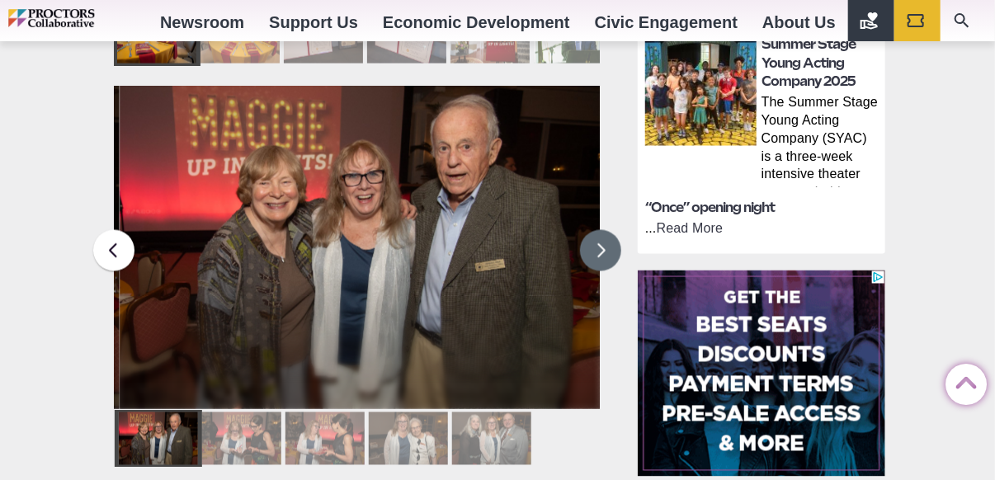
click at [597, 230] on button at bounding box center [600, 250] width 41 height 41
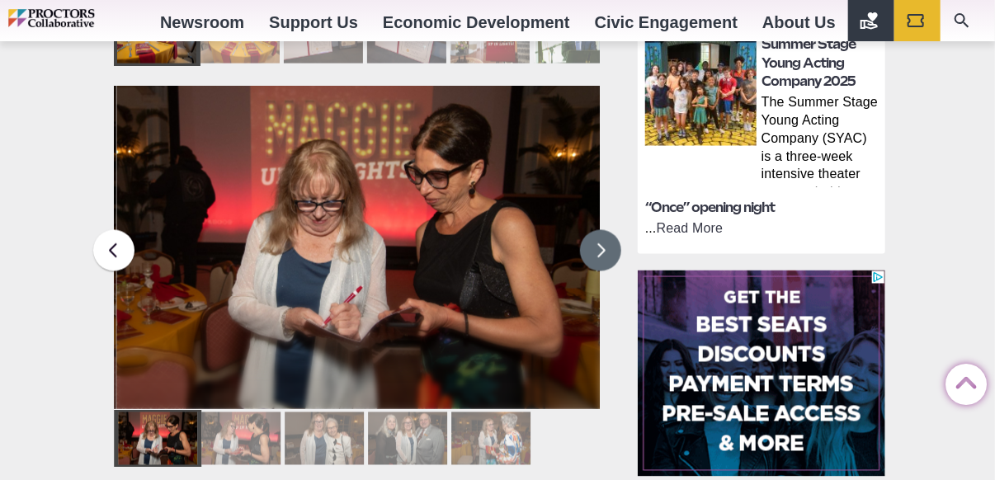
click at [597, 230] on button at bounding box center [600, 250] width 41 height 41
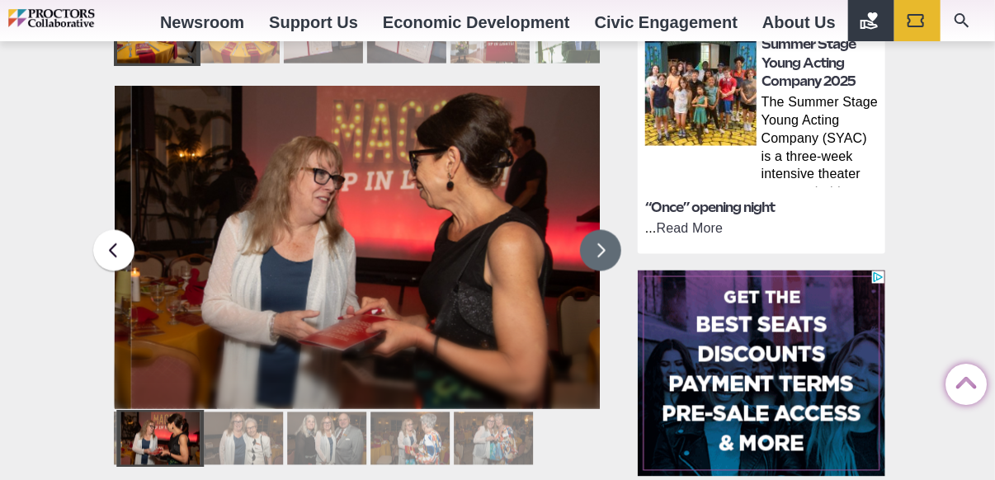
click at [597, 230] on button at bounding box center [600, 250] width 41 height 41
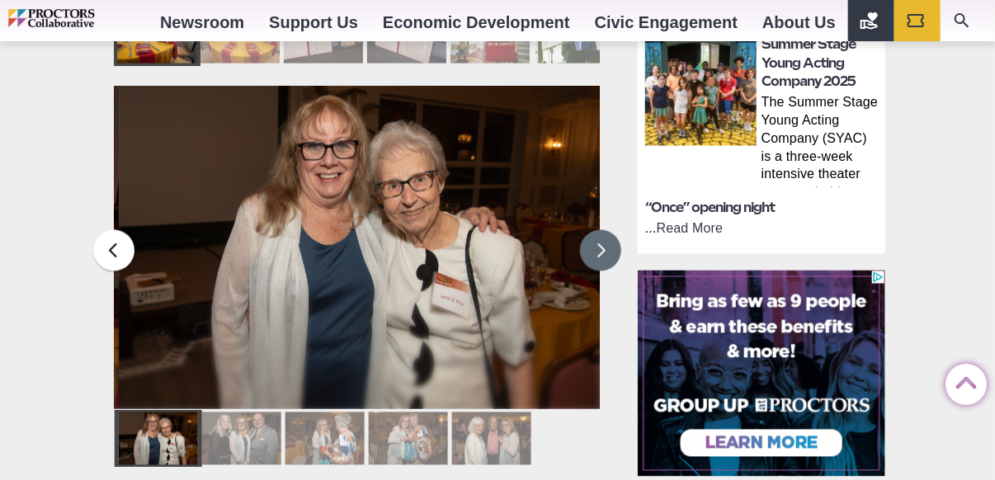
click at [597, 230] on button at bounding box center [600, 250] width 41 height 41
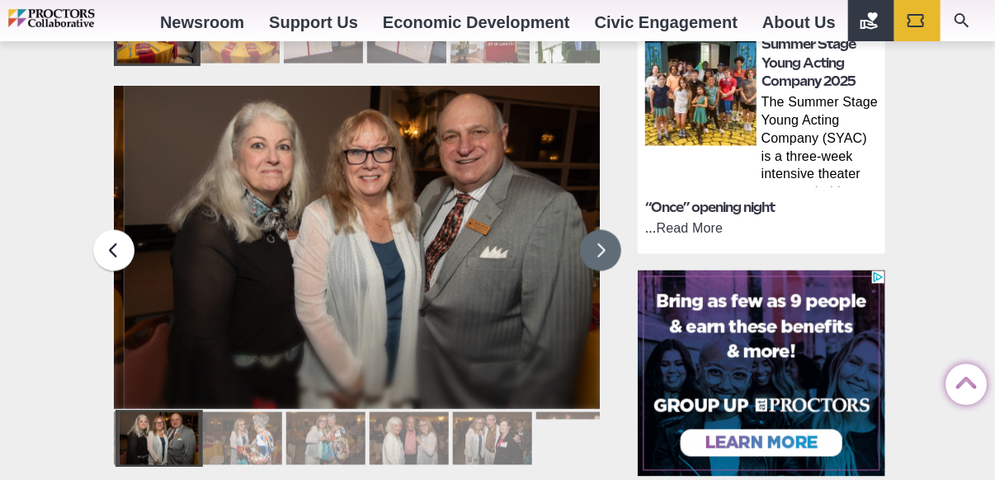
click at [597, 230] on button at bounding box center [600, 250] width 41 height 41
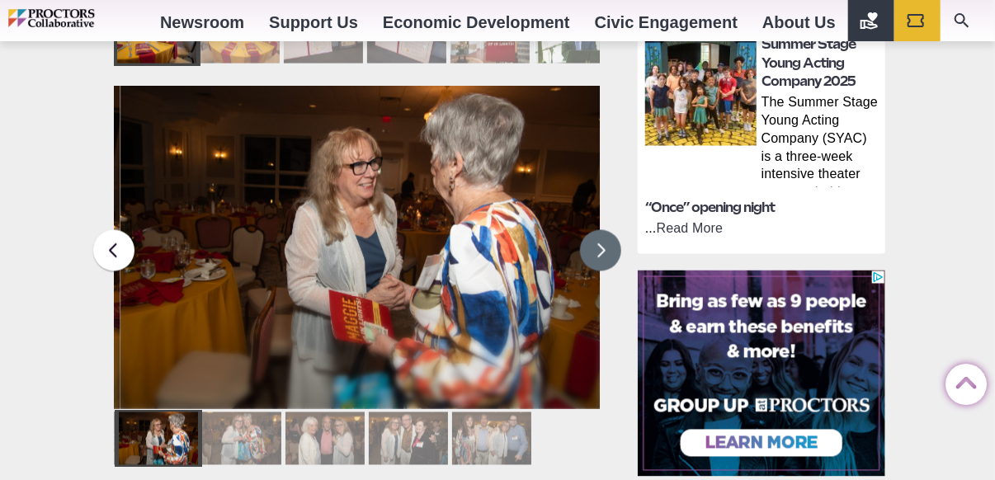
click at [597, 230] on button at bounding box center [600, 250] width 41 height 41
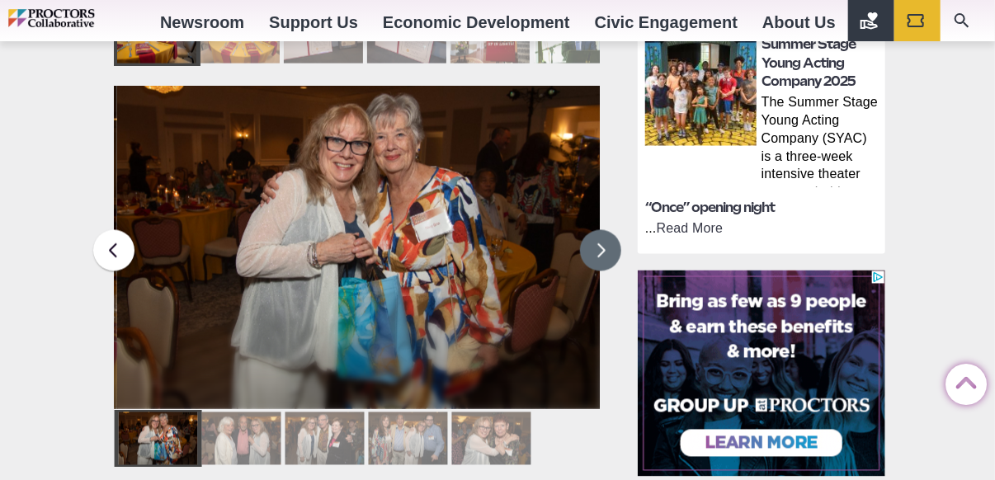
click at [597, 230] on button at bounding box center [600, 250] width 41 height 41
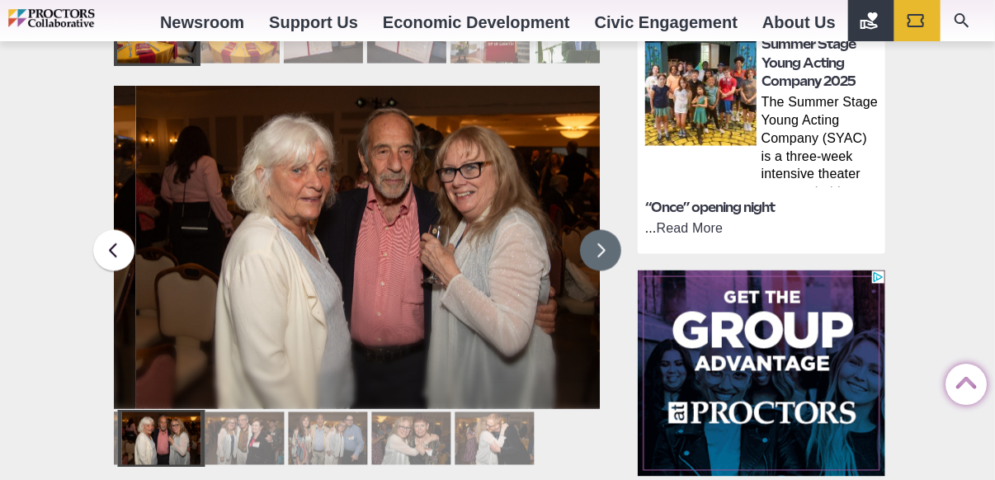
click at [597, 230] on button at bounding box center [600, 250] width 41 height 41
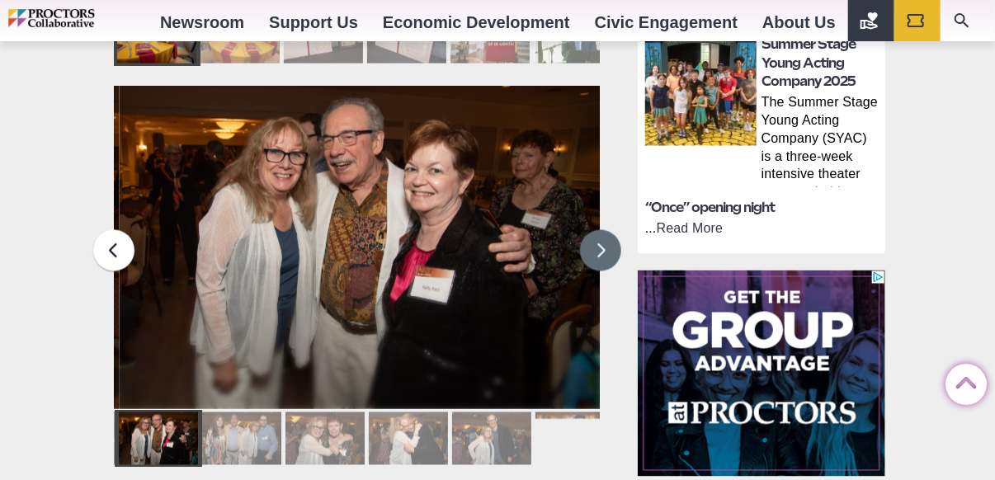
click at [596, 230] on button at bounding box center [600, 250] width 41 height 41
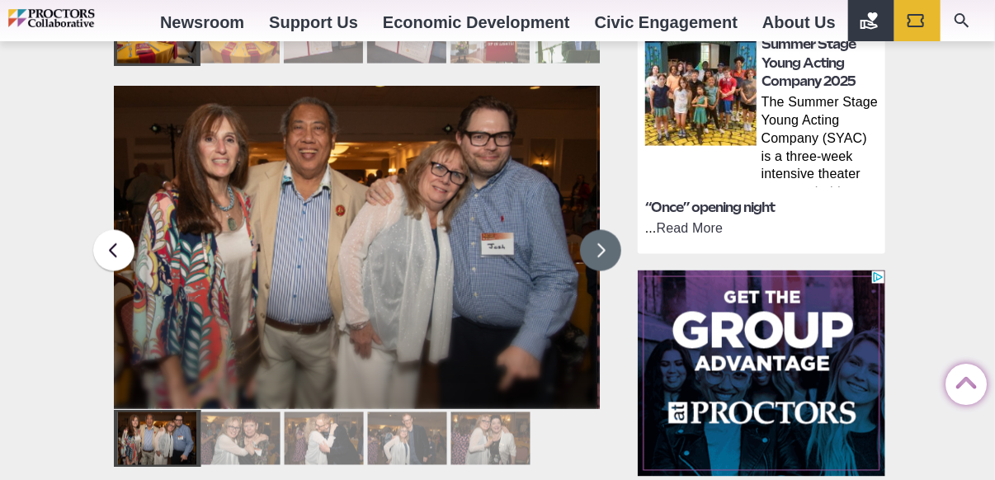
click at [596, 230] on button at bounding box center [600, 250] width 41 height 41
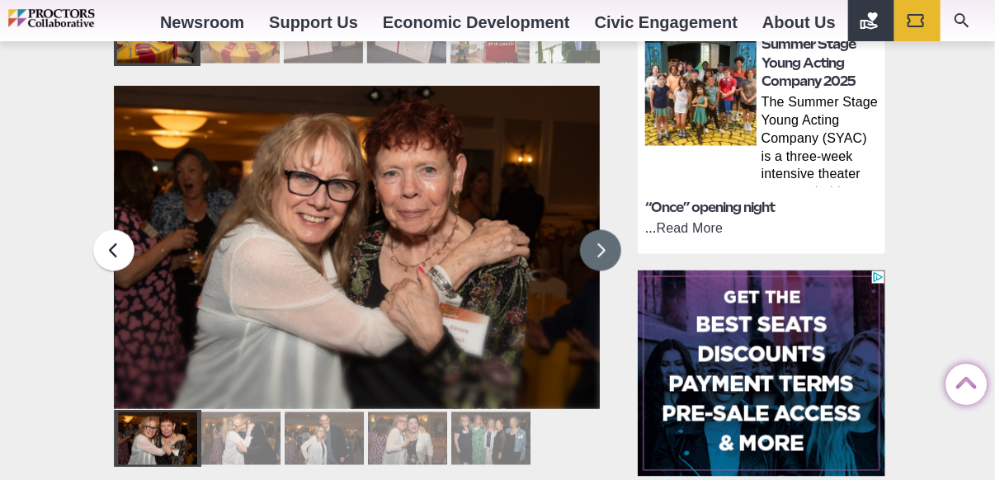
click at [596, 230] on button at bounding box center [600, 250] width 41 height 41
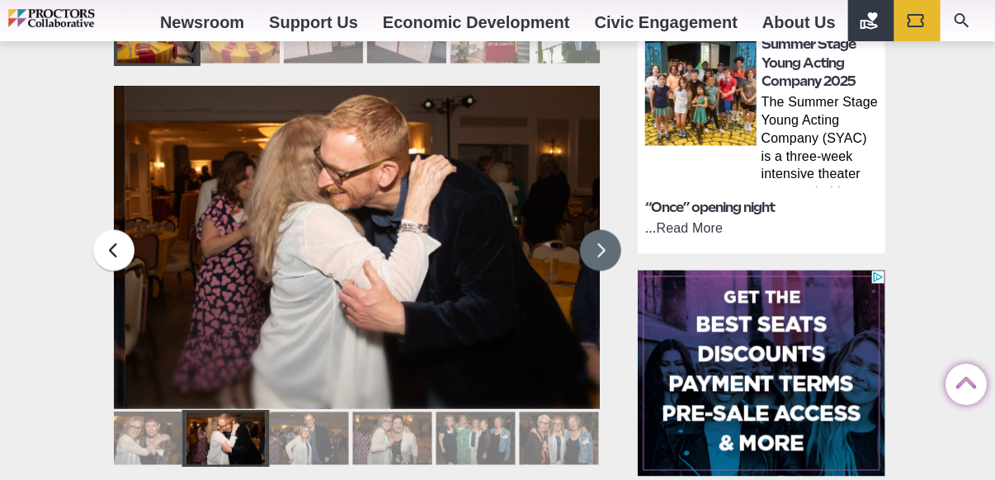
click at [596, 230] on button at bounding box center [600, 250] width 41 height 41
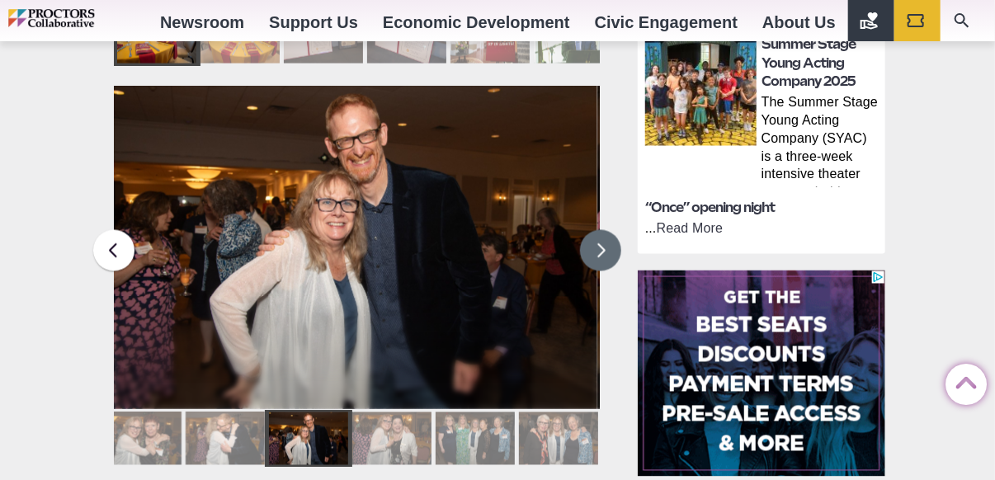
click at [595, 230] on button at bounding box center [600, 250] width 41 height 41
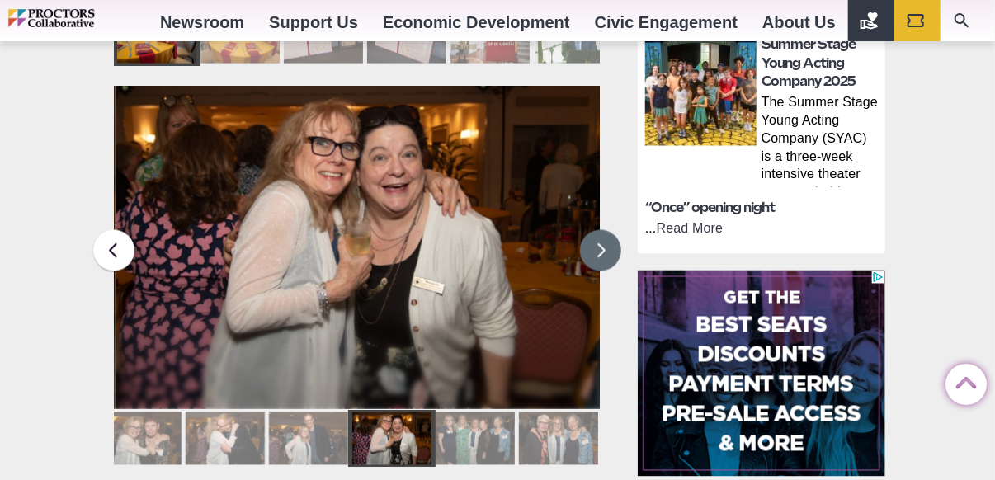
click at [595, 230] on button at bounding box center [600, 250] width 41 height 41
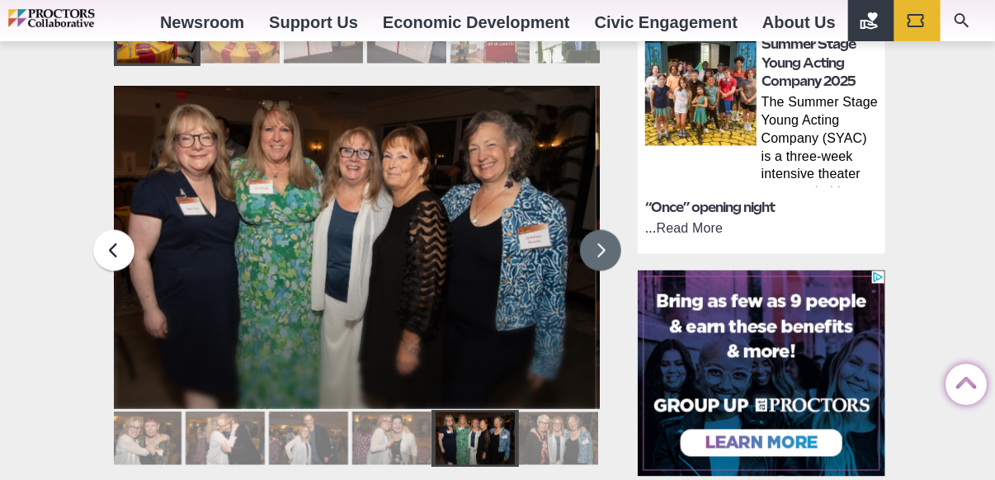
click at [593, 230] on button at bounding box center [600, 250] width 41 height 41
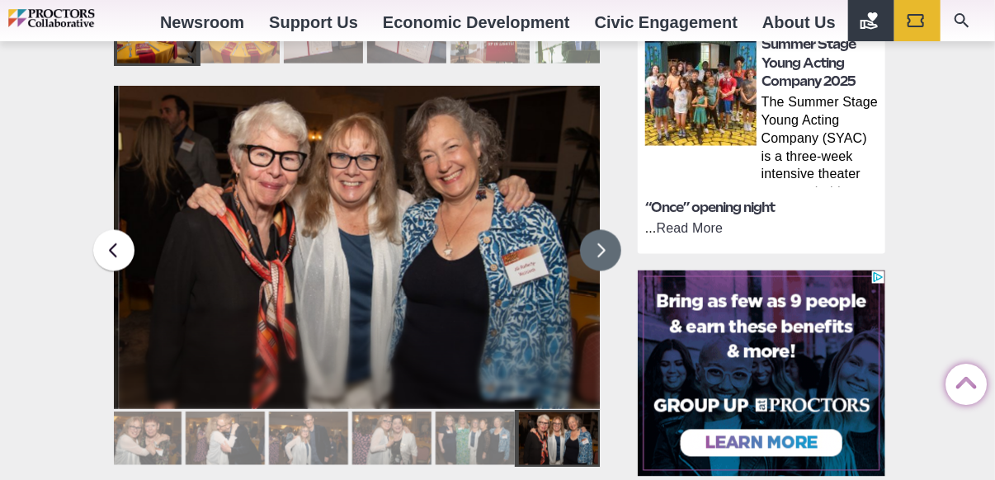
click at [593, 230] on button at bounding box center [600, 250] width 41 height 41
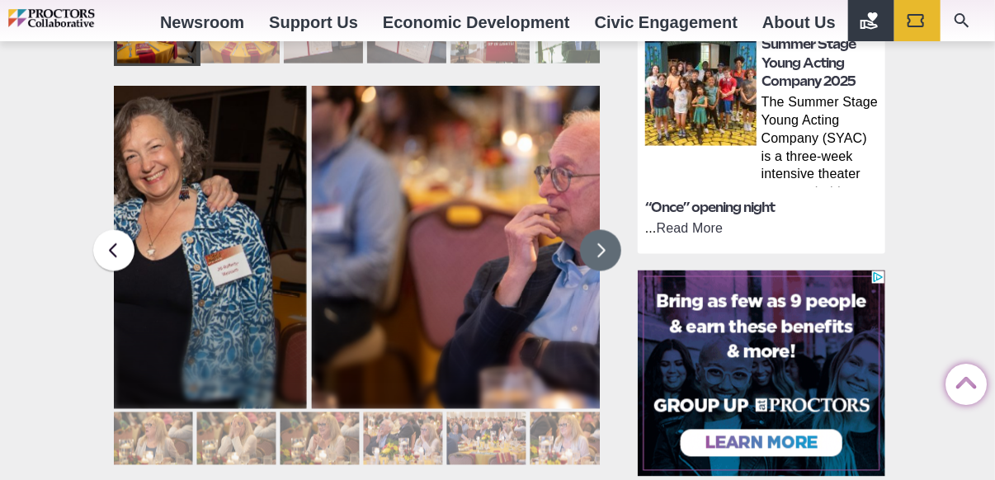
click at [593, 230] on button at bounding box center [600, 250] width 41 height 41
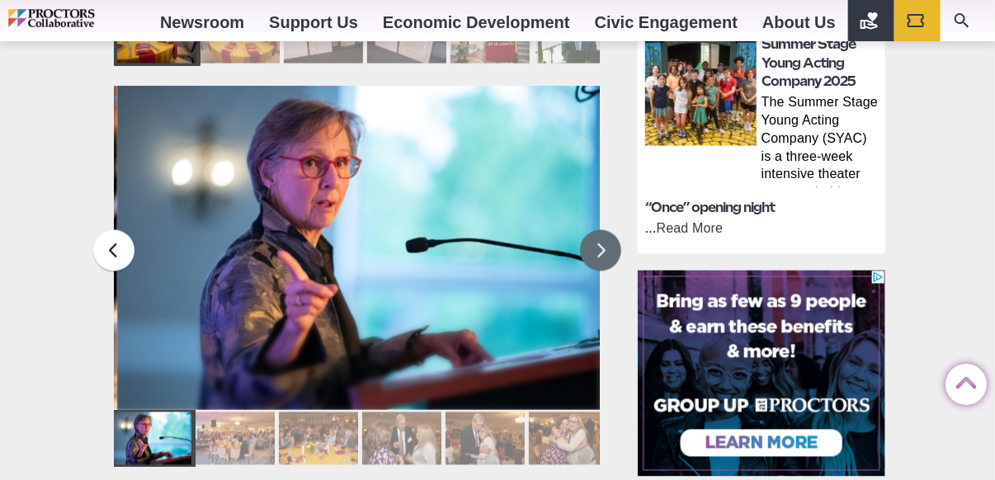
click at [593, 230] on button at bounding box center [600, 250] width 41 height 41
